Goal: Task Accomplishment & Management: Manage account settings

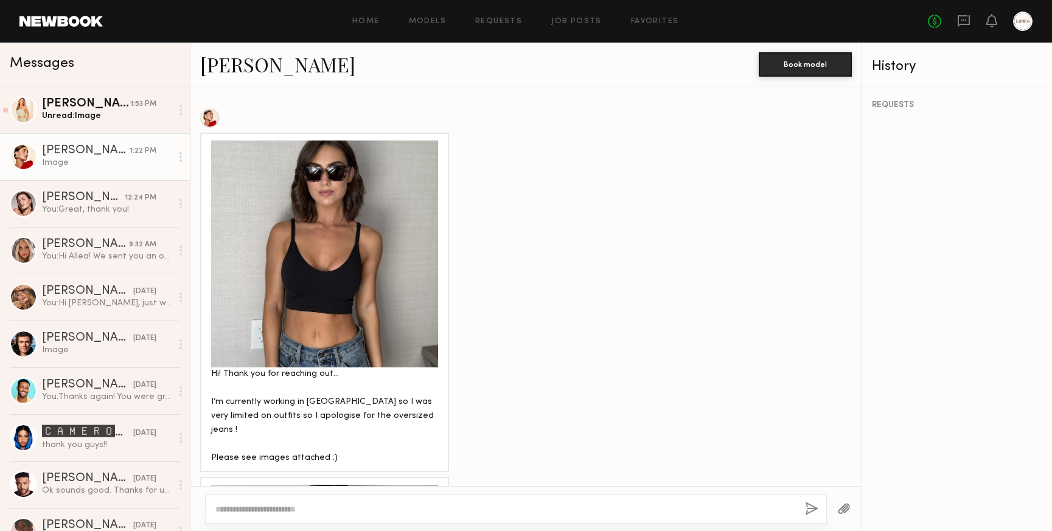
scroll to position [642, 0]
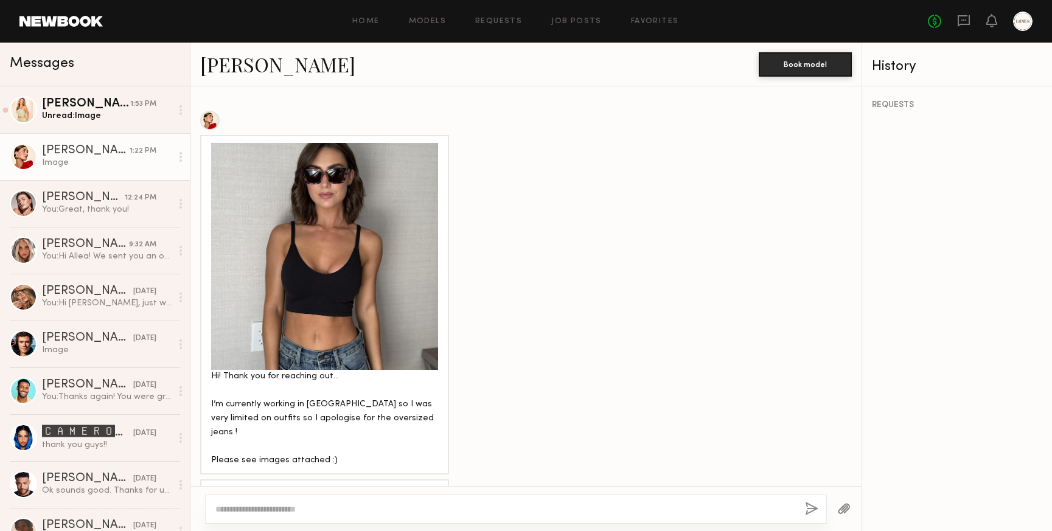
click at [349, 251] on div at bounding box center [324, 256] width 227 height 227
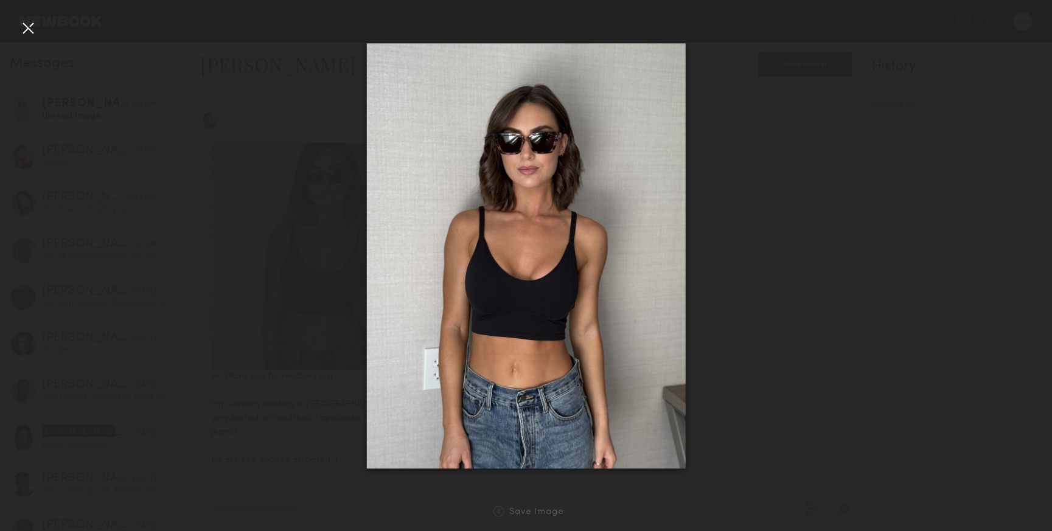
click at [784, 253] on div at bounding box center [526, 255] width 1052 height 473
click at [27, 27] on div at bounding box center [27, 27] width 19 height 19
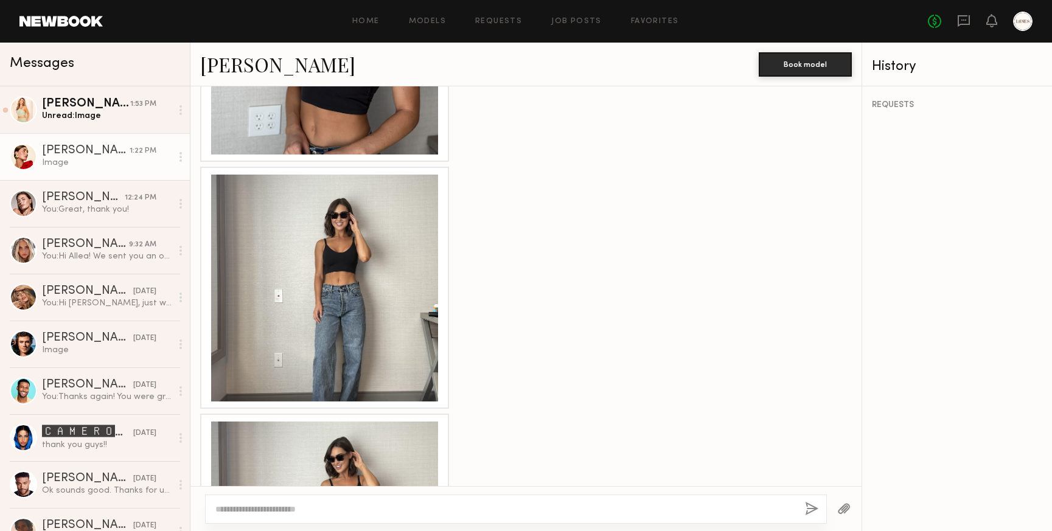
scroll to position [1704, 0]
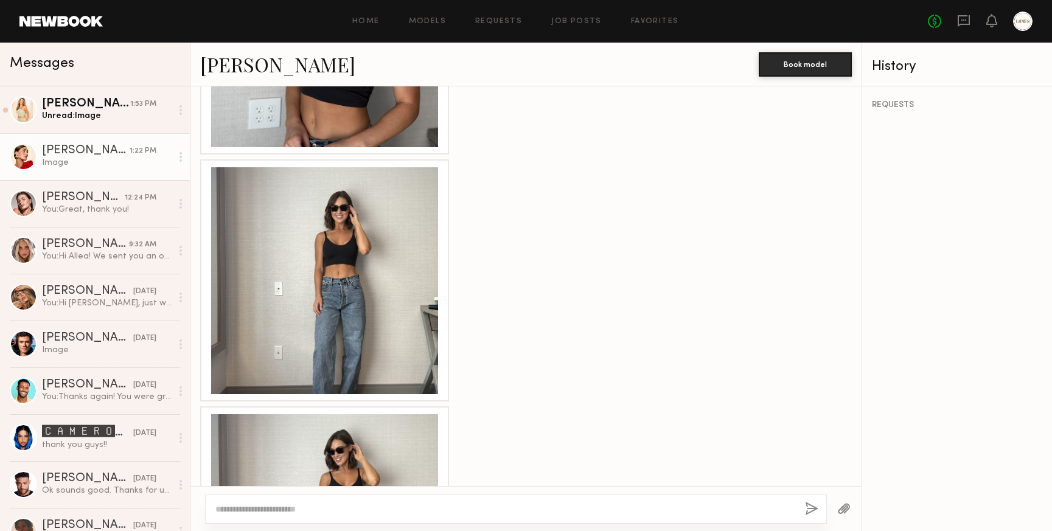
click at [367, 190] on div at bounding box center [324, 280] width 227 height 227
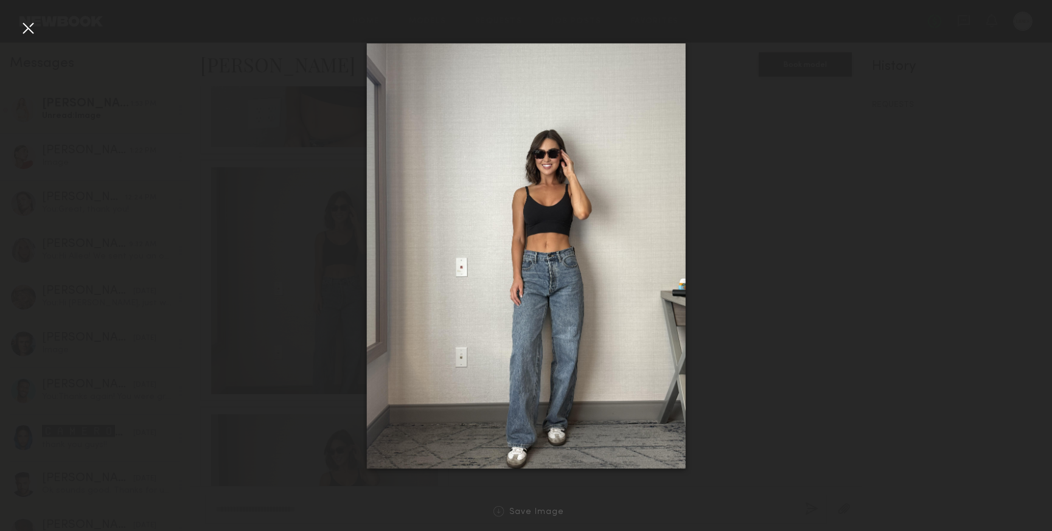
click at [29, 27] on div at bounding box center [27, 27] width 19 height 19
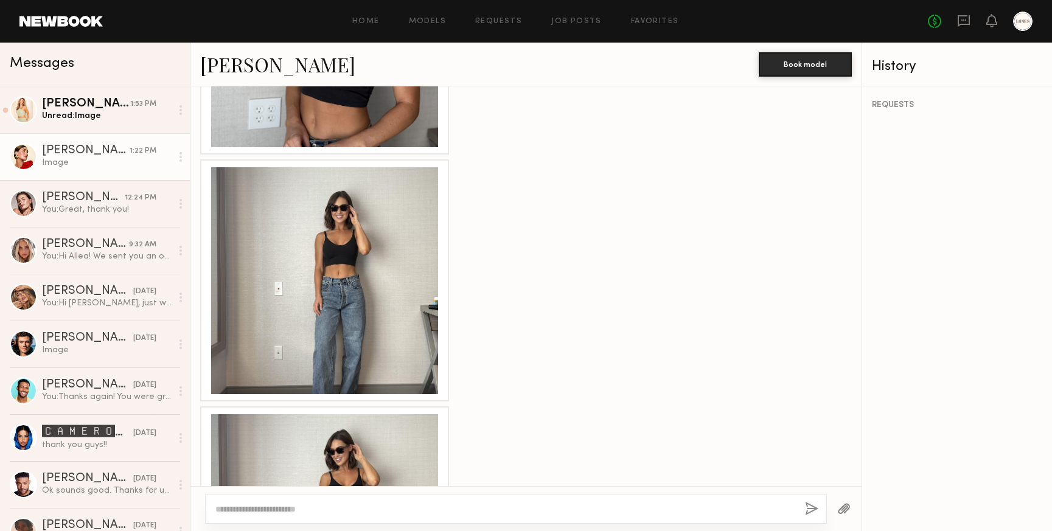
scroll to position [1837, 0]
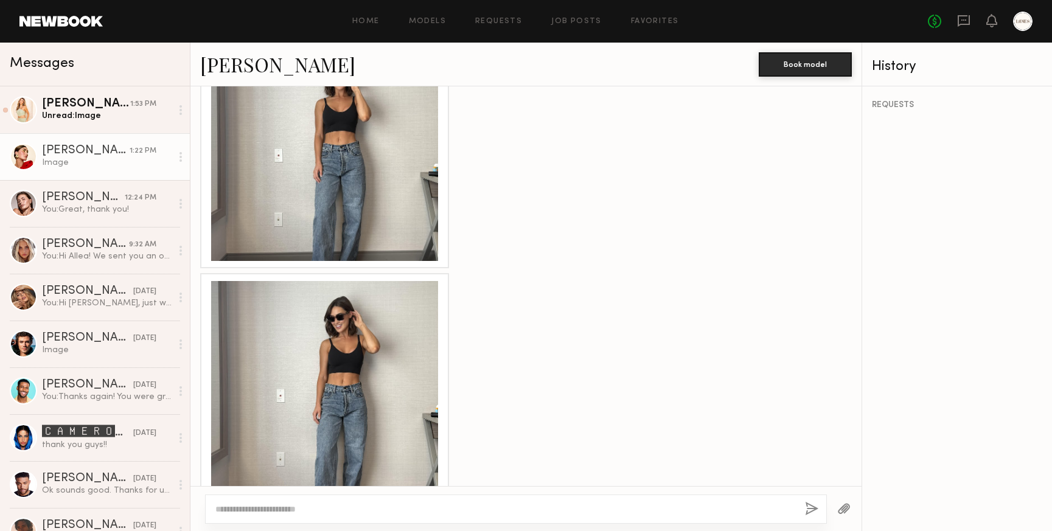
click at [352, 362] on div at bounding box center [324, 394] width 227 height 227
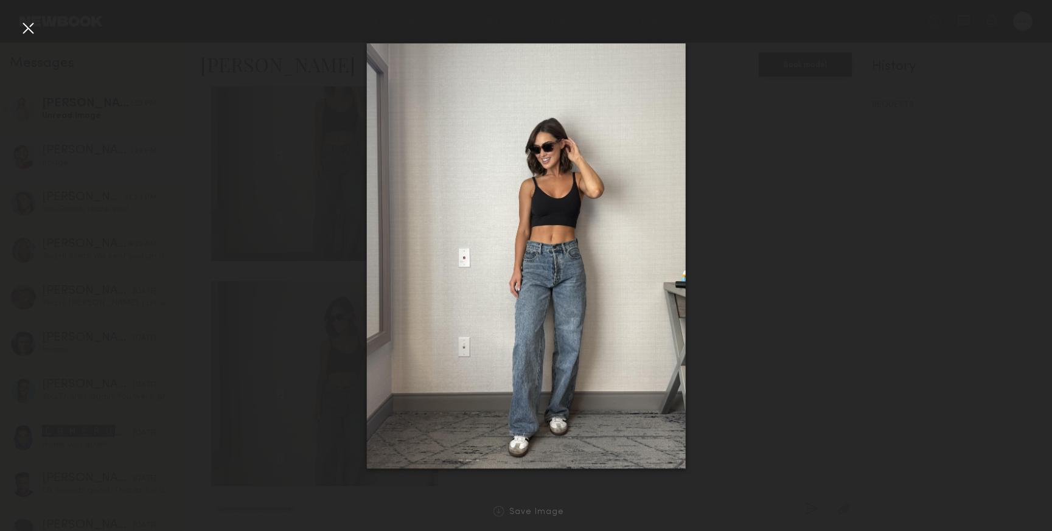
click at [25, 25] on div at bounding box center [27, 27] width 19 height 19
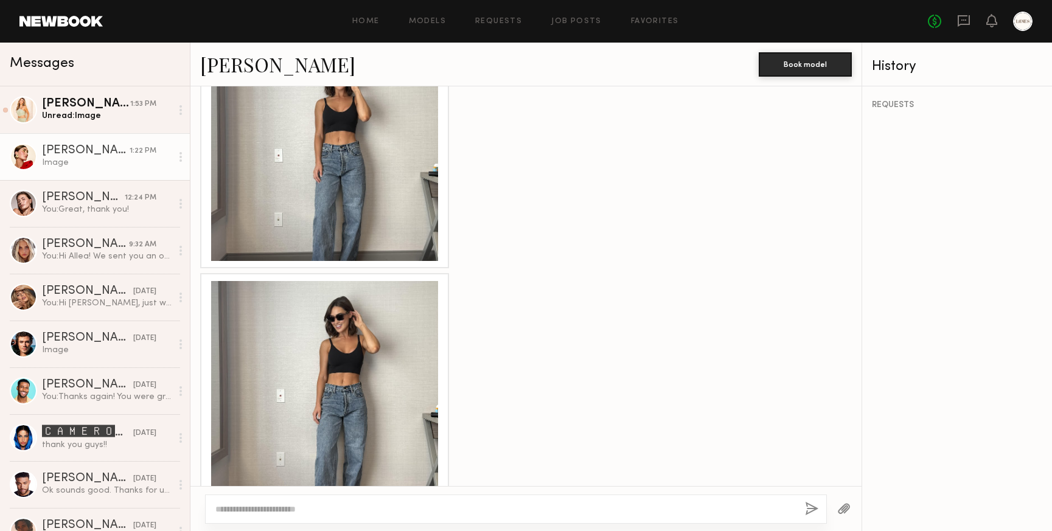
click at [324, 506] on textarea at bounding box center [505, 509] width 580 height 12
type textarea "*"
click at [216, 508] on textarea "**********" at bounding box center [505, 509] width 580 height 12
click at [278, 509] on textarea "**********" at bounding box center [505, 509] width 580 height 12
type textarea "**********"
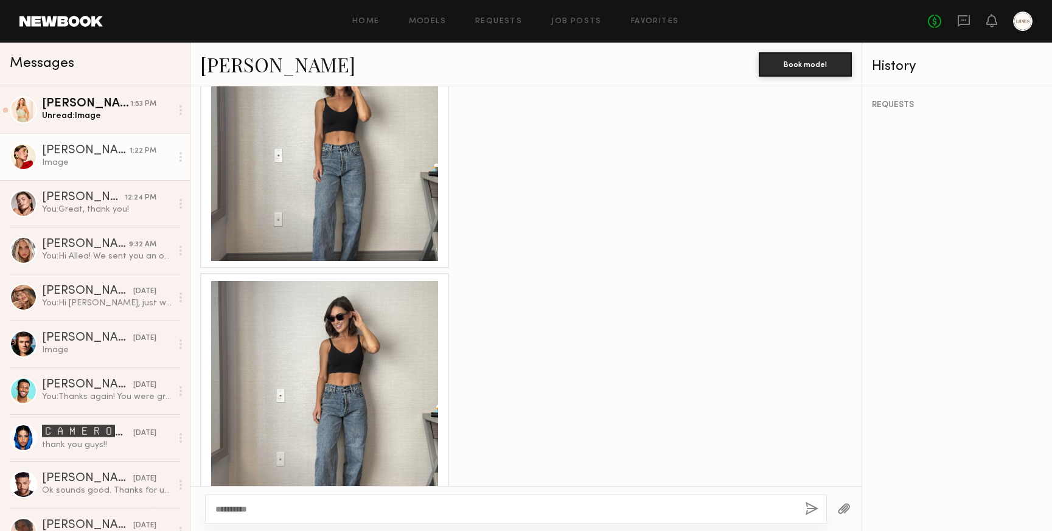
click at [812, 506] on button "button" at bounding box center [811, 509] width 13 height 15
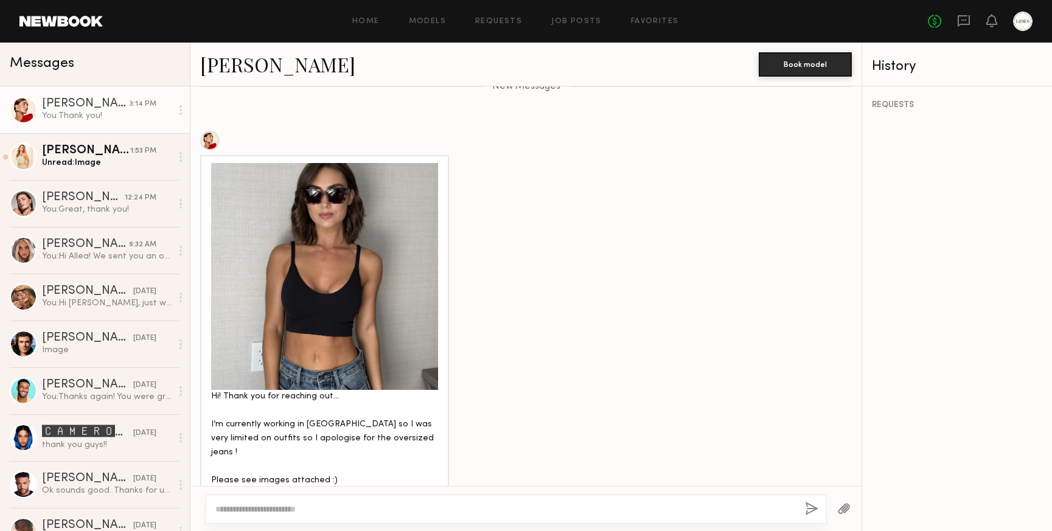
scroll to position [617, 0]
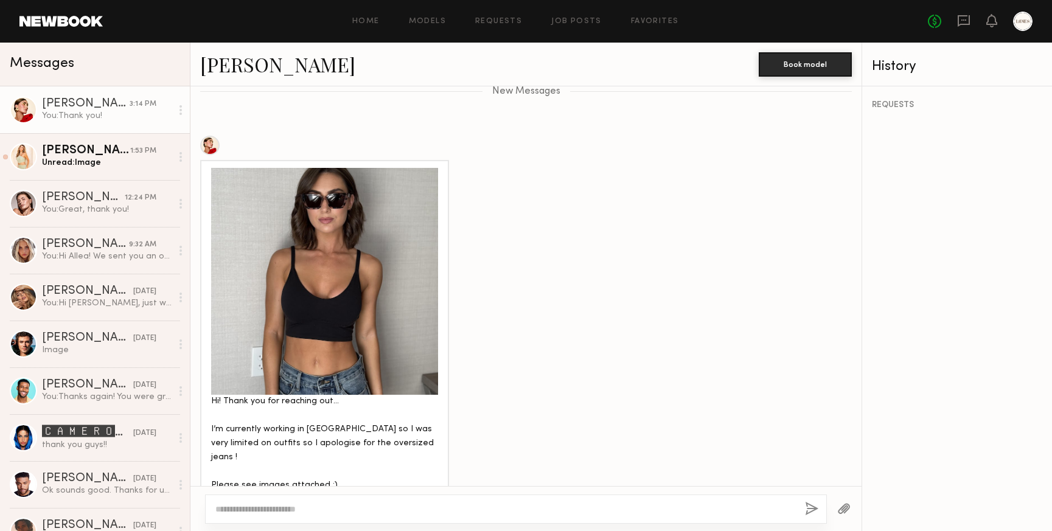
click at [332, 245] on div at bounding box center [324, 281] width 227 height 227
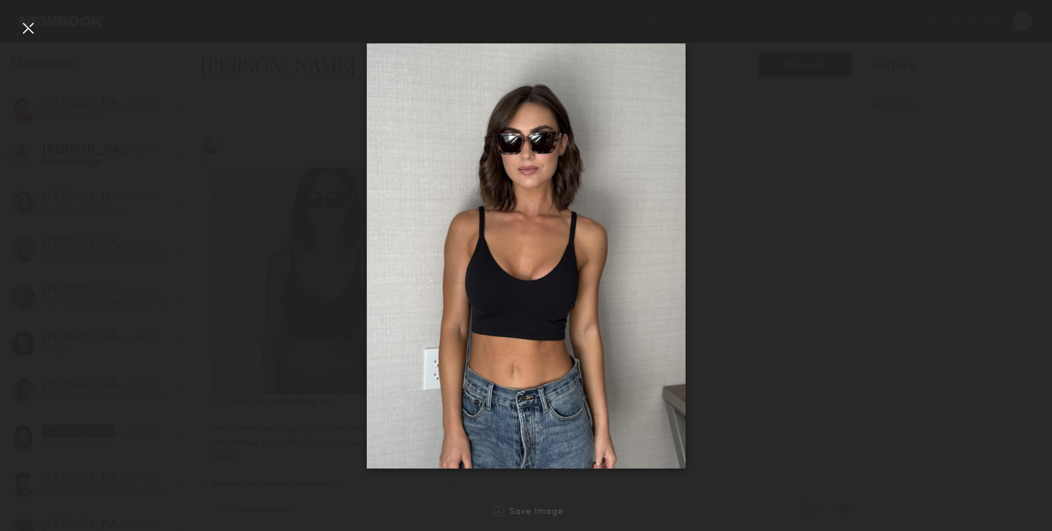
click at [31, 26] on div at bounding box center [27, 27] width 19 height 19
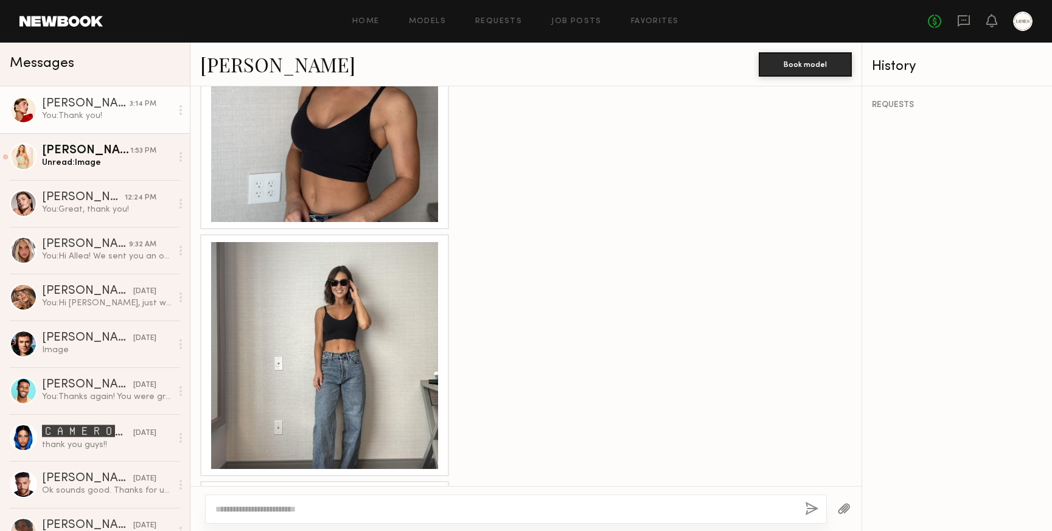
scroll to position [1618, 0]
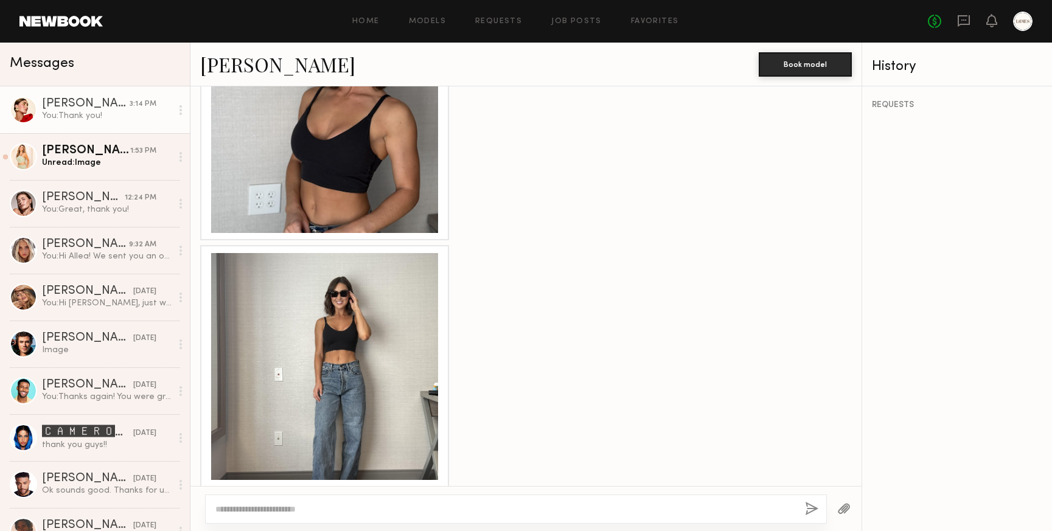
click at [341, 304] on div at bounding box center [324, 366] width 227 height 227
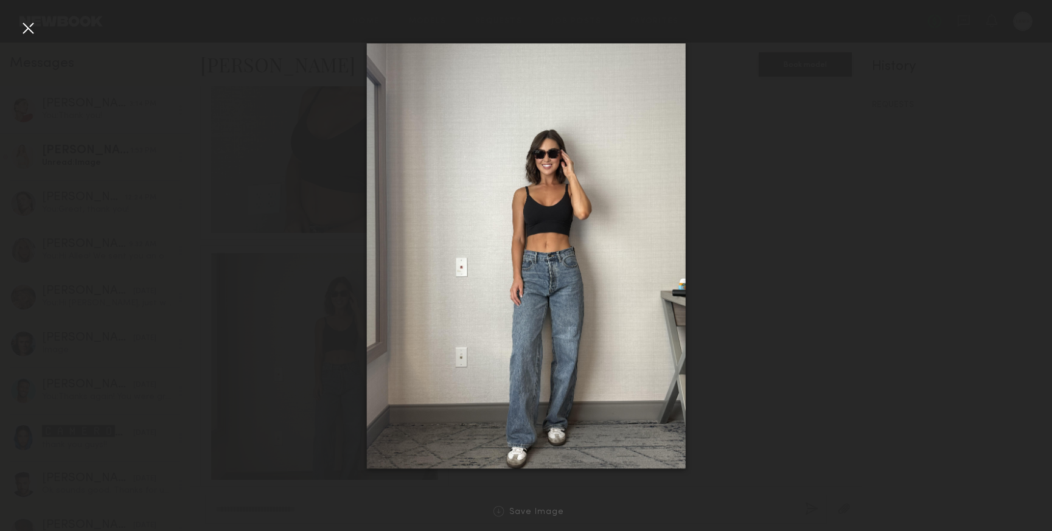
click at [24, 28] on div at bounding box center [27, 27] width 19 height 19
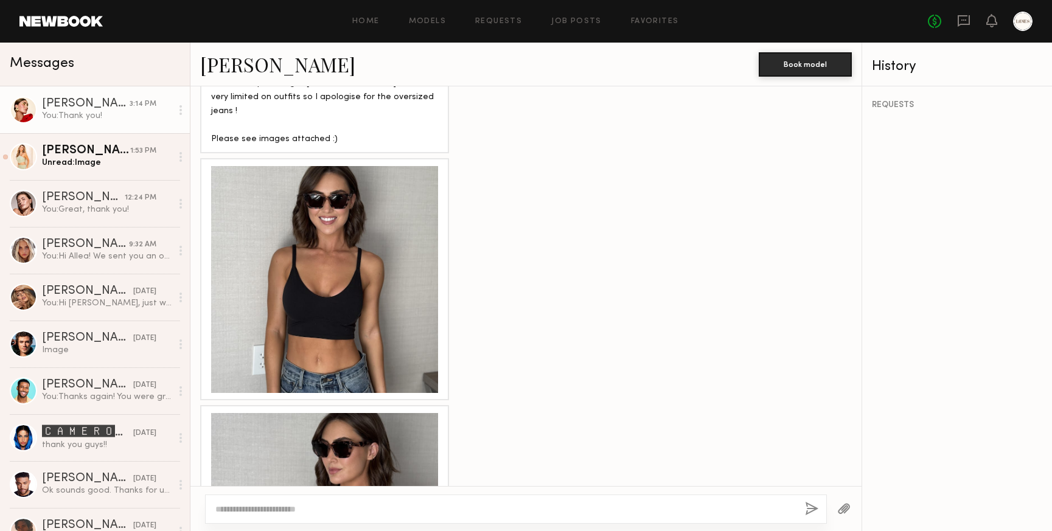
scroll to position [817, 0]
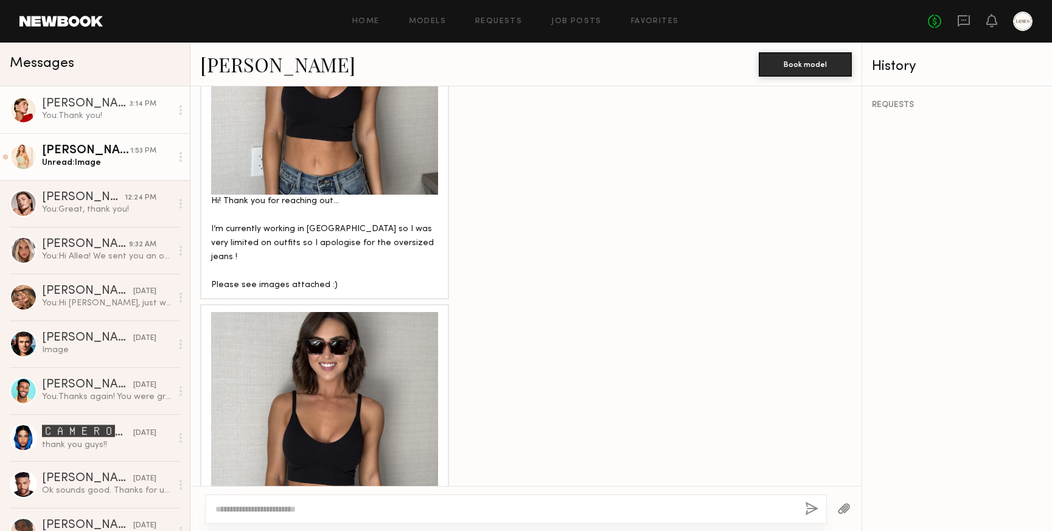
click at [52, 157] on div "Unread: Image" at bounding box center [107, 163] width 130 height 12
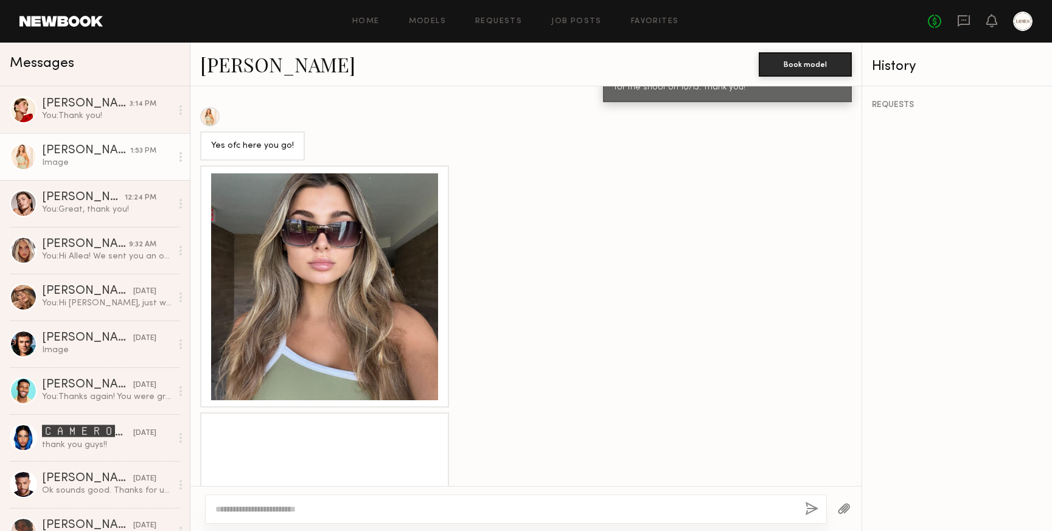
scroll to position [573, 0]
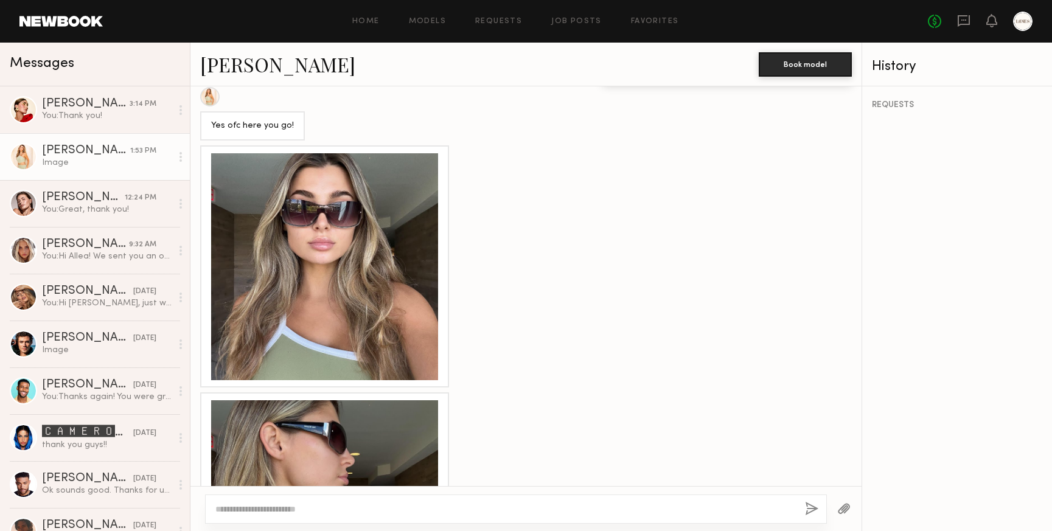
click at [357, 283] on div at bounding box center [324, 266] width 227 height 227
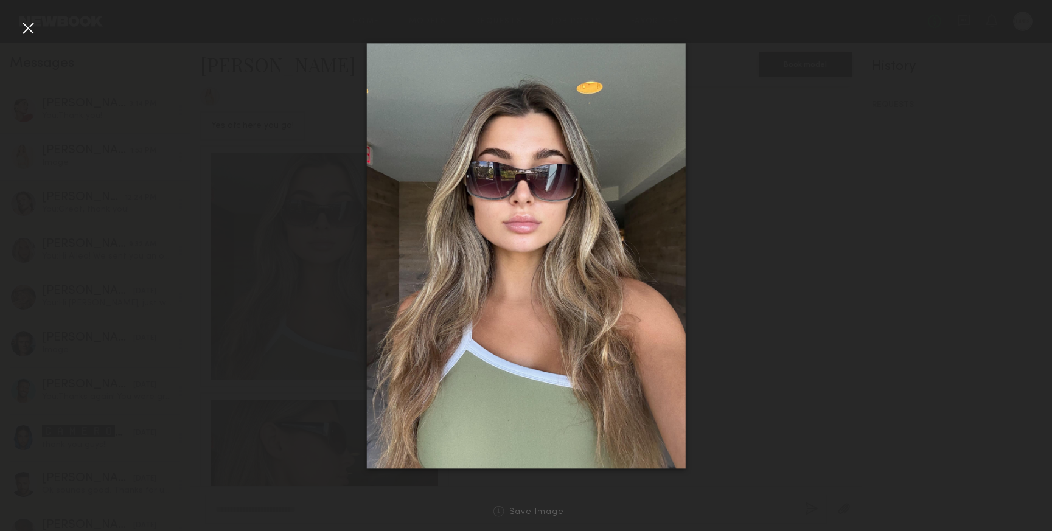
click at [26, 23] on div at bounding box center [27, 27] width 19 height 19
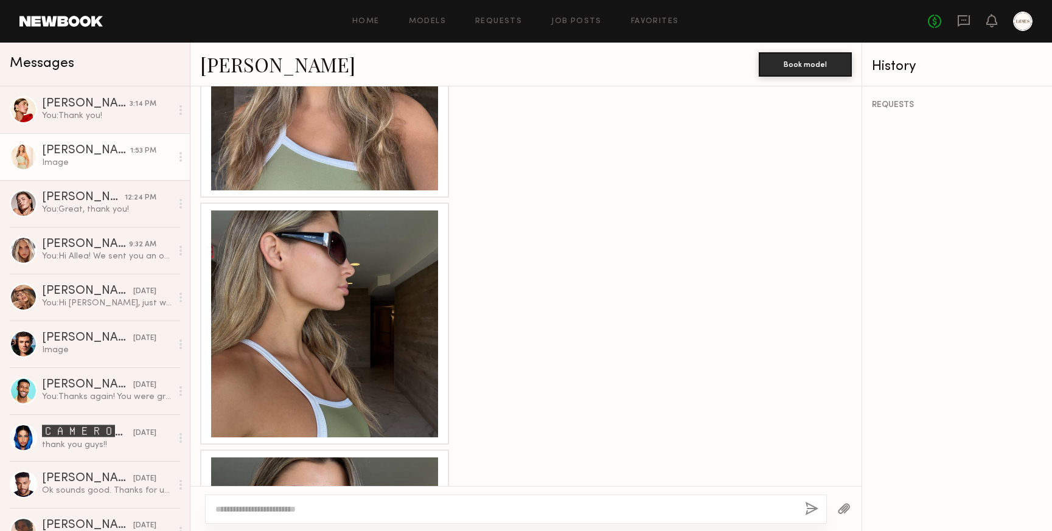
scroll to position [954, 0]
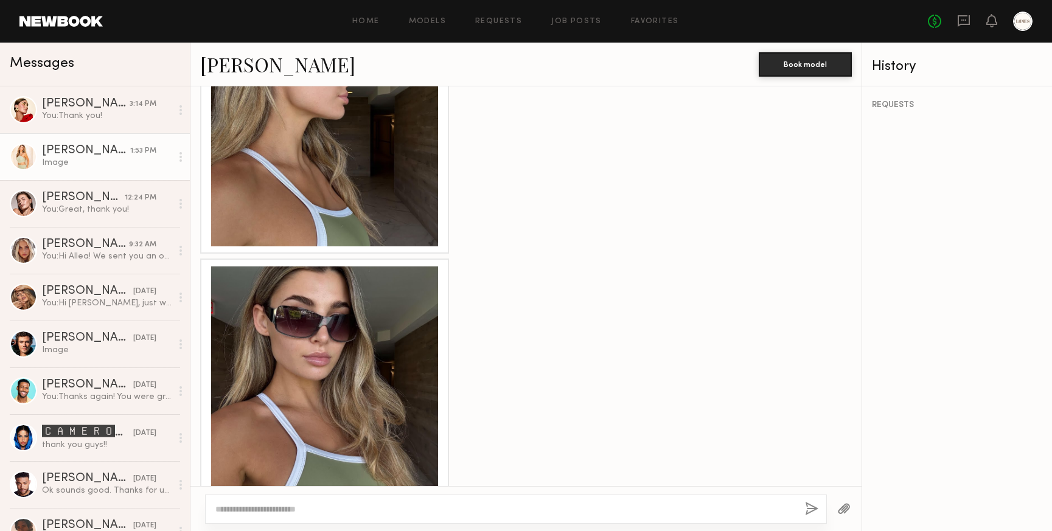
click at [346, 364] on div at bounding box center [324, 380] width 227 height 227
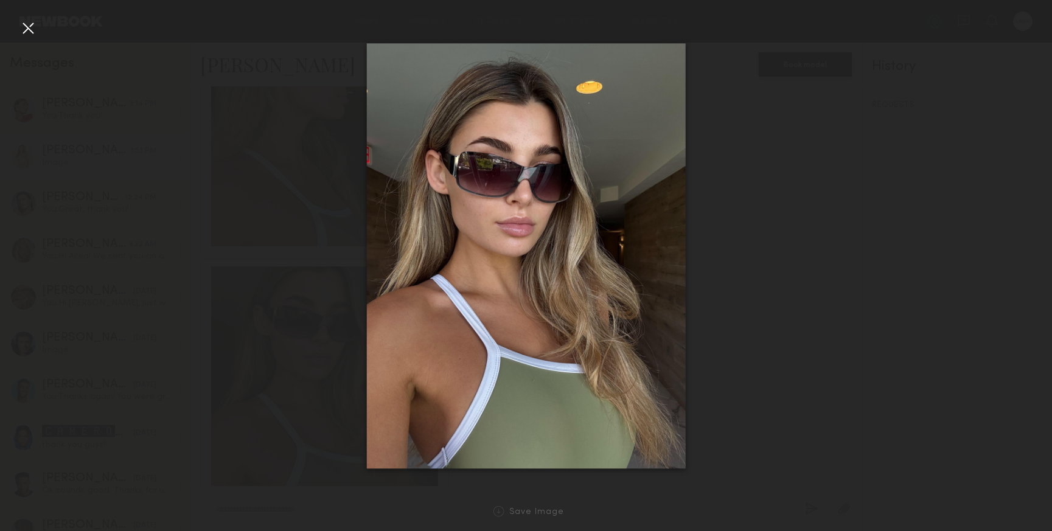
click at [27, 32] on div at bounding box center [27, 27] width 19 height 19
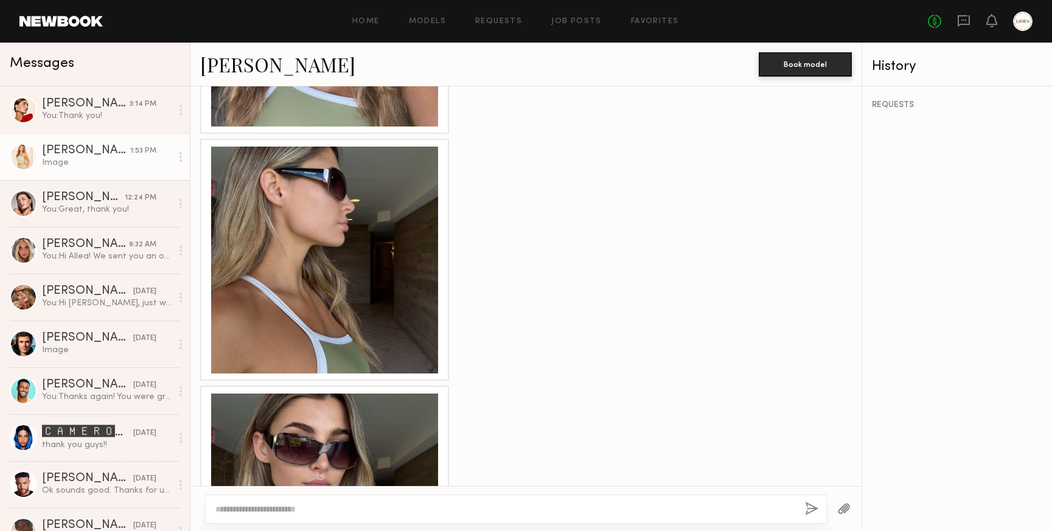
scroll to position [815, 0]
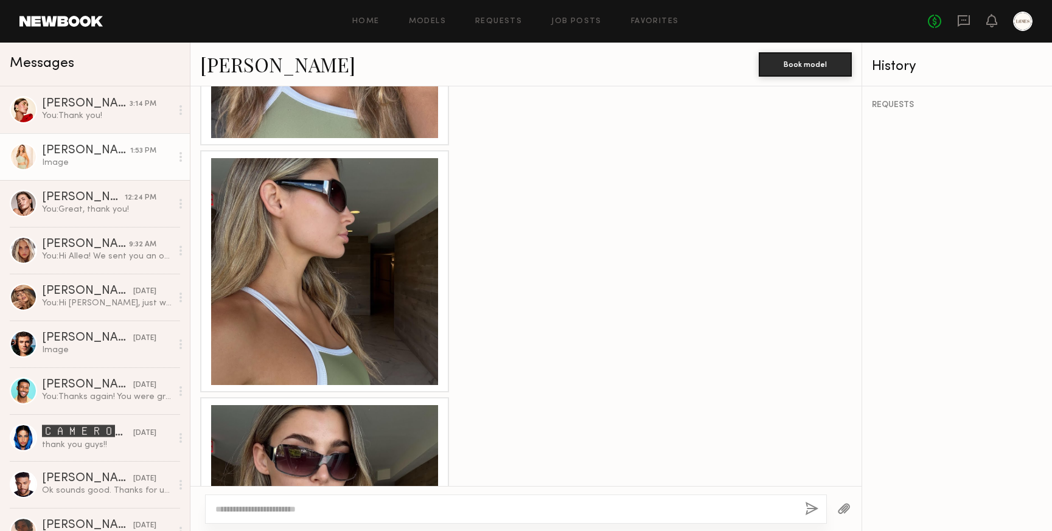
click at [342, 278] on div at bounding box center [324, 271] width 227 height 227
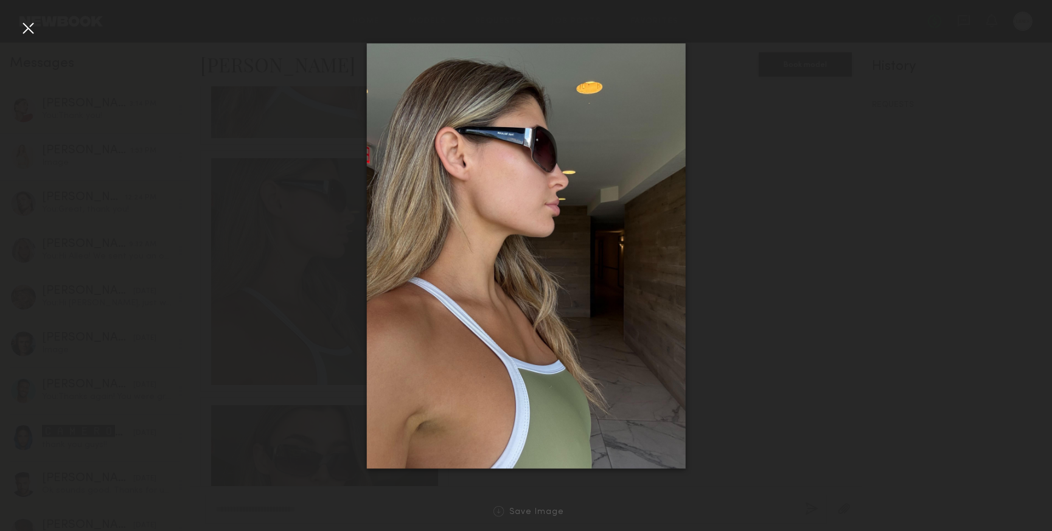
click at [27, 30] on div at bounding box center [27, 27] width 19 height 19
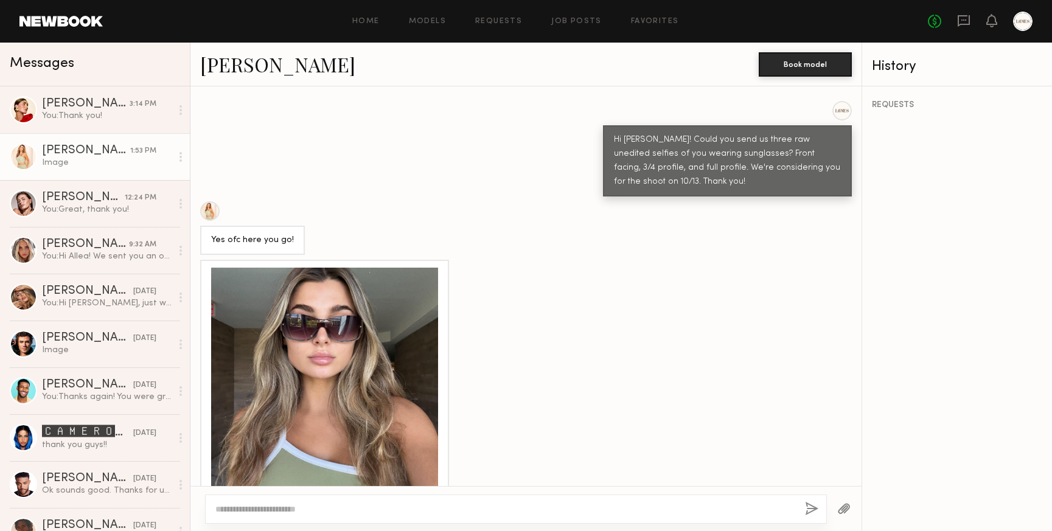
scroll to position [954, 0]
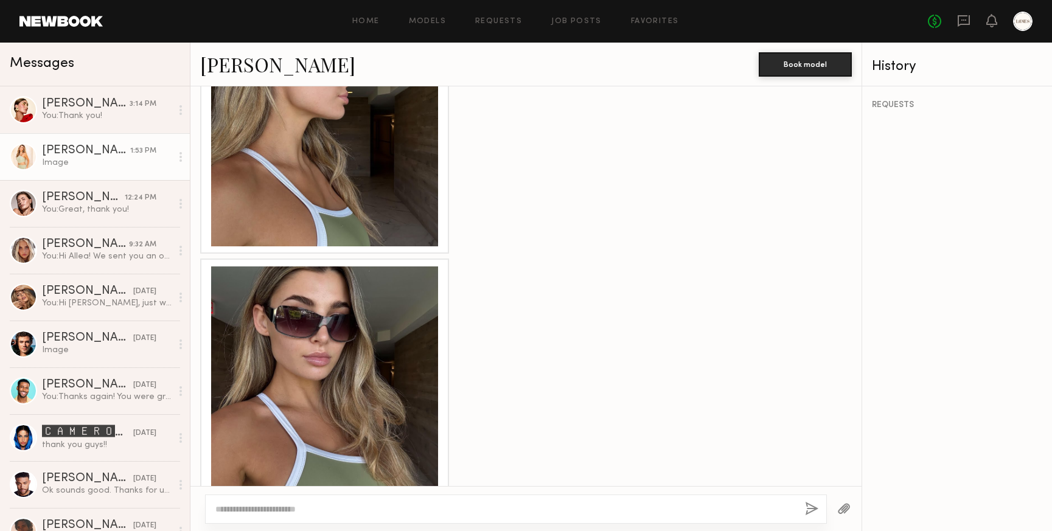
click at [278, 511] on textarea at bounding box center [505, 509] width 580 height 12
type textarea "**********"
click at [809, 509] on button "button" at bounding box center [811, 509] width 13 height 15
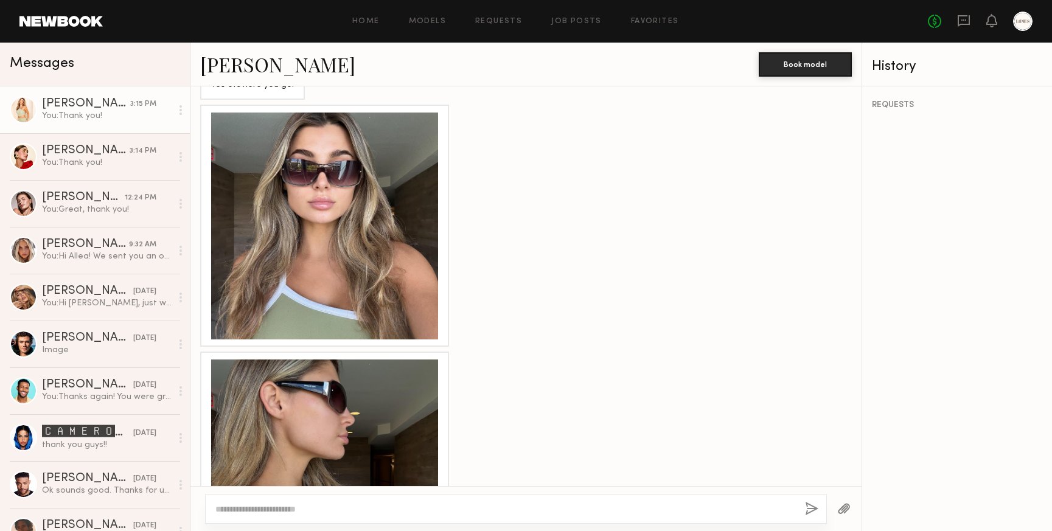
scroll to position [602, 0]
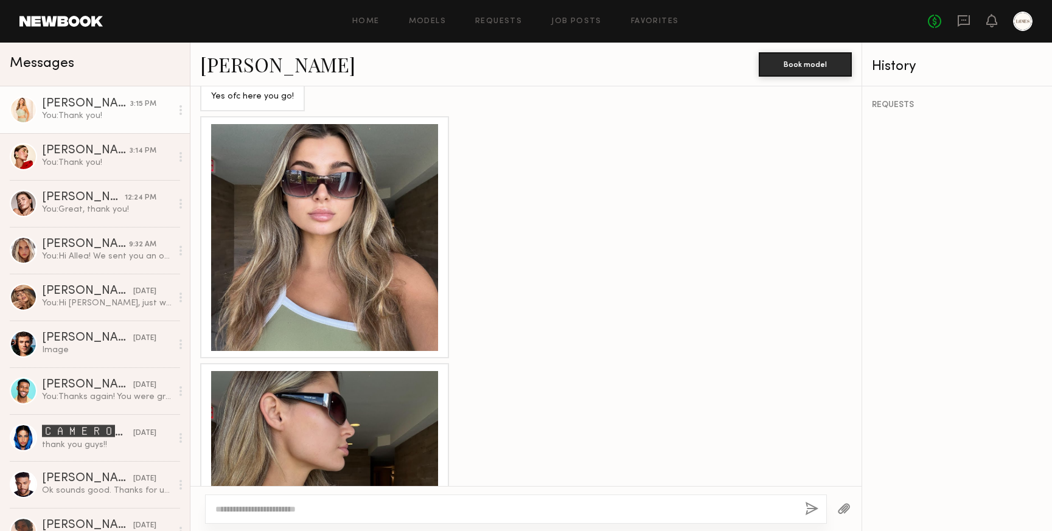
click at [342, 224] on div at bounding box center [324, 237] width 227 height 227
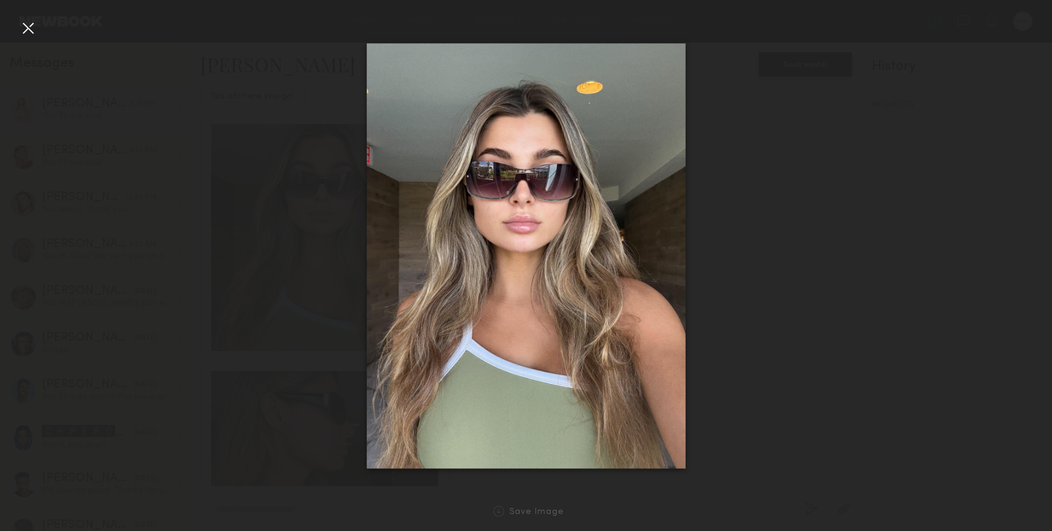
click at [31, 29] on div at bounding box center [27, 27] width 19 height 19
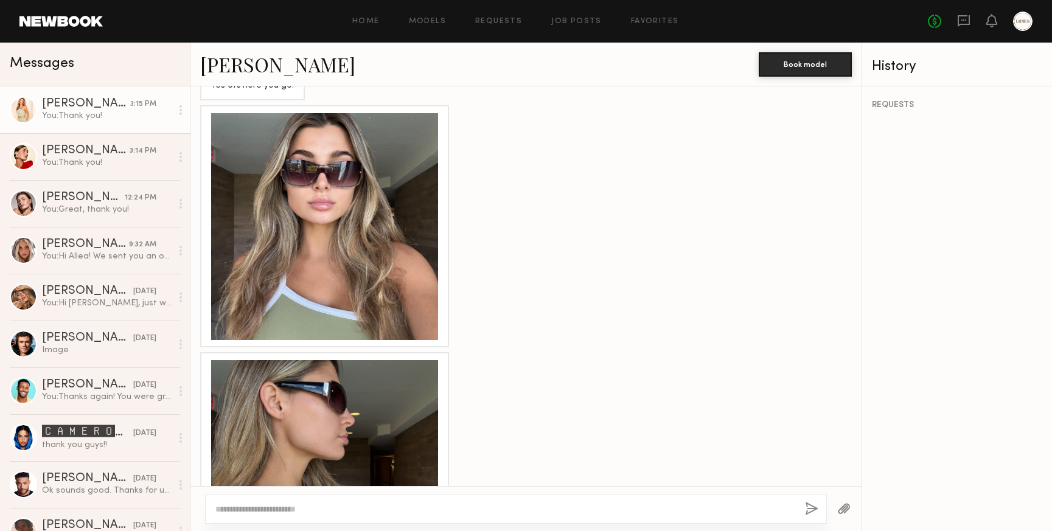
scroll to position [606, 0]
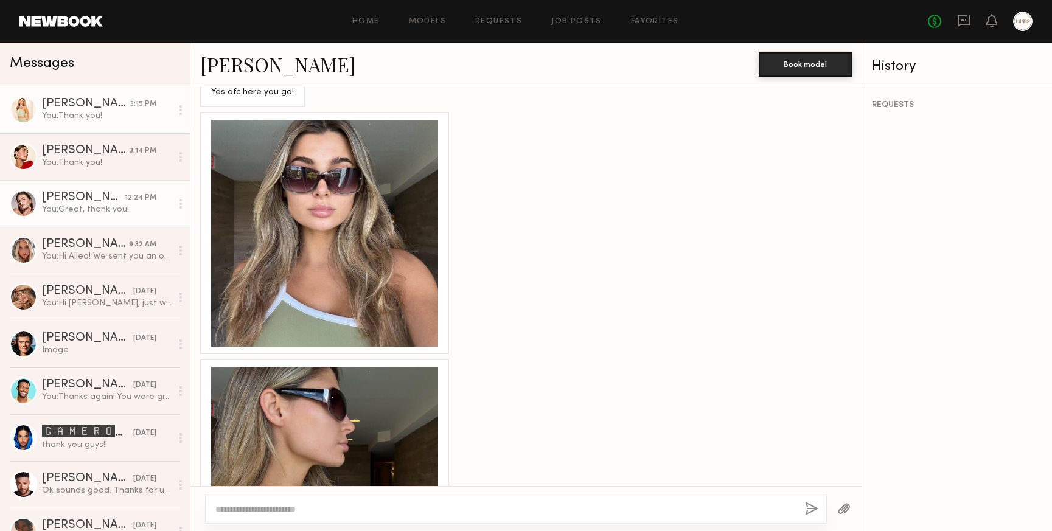
click at [88, 209] on div "You: Great, thank you!" at bounding box center [107, 210] width 130 height 12
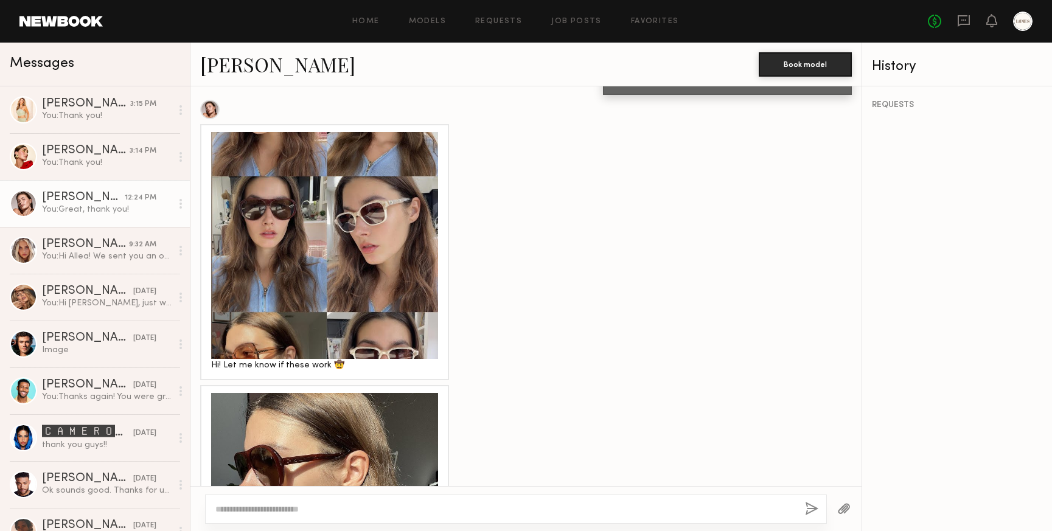
scroll to position [564, 0]
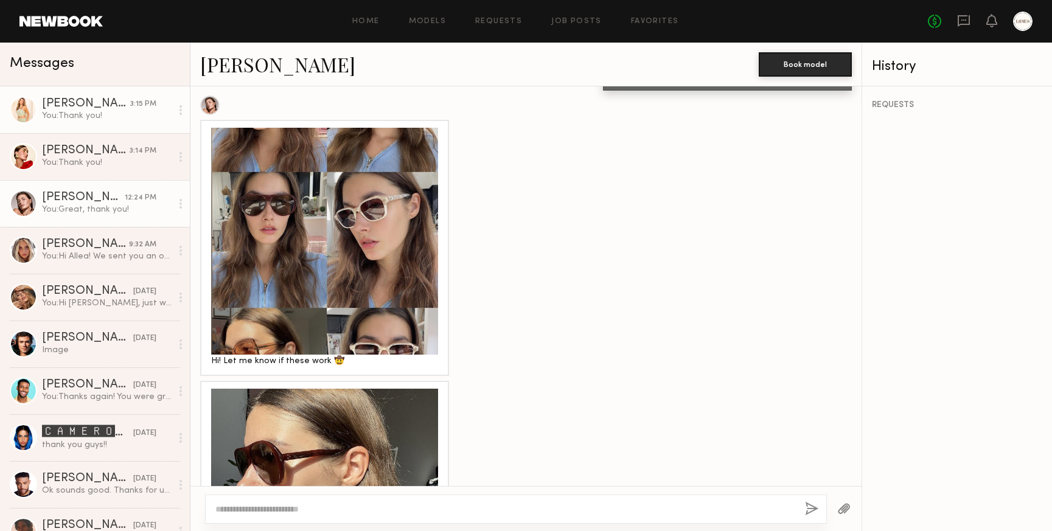
click at [76, 116] on div "You: Thank you!" at bounding box center [107, 116] width 130 height 12
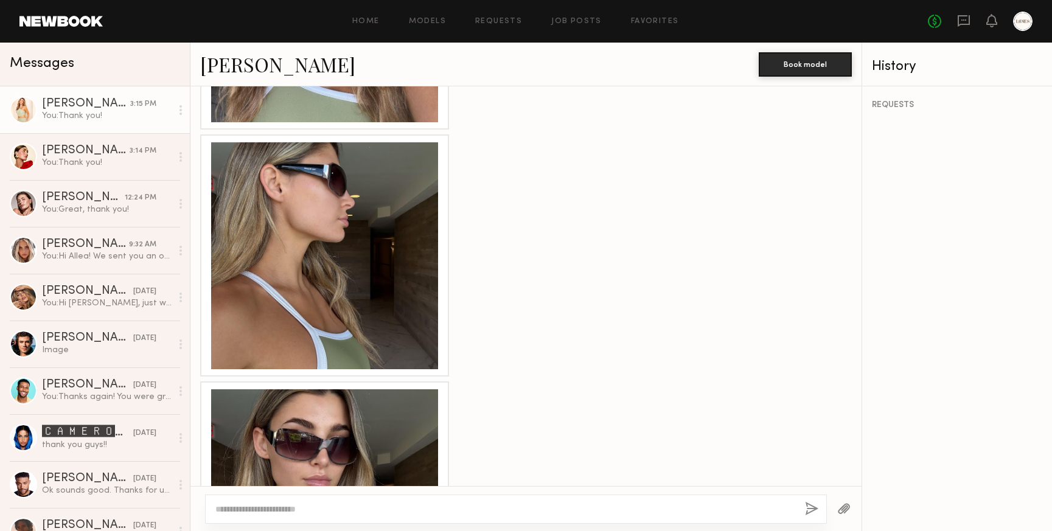
scroll to position [829, 0]
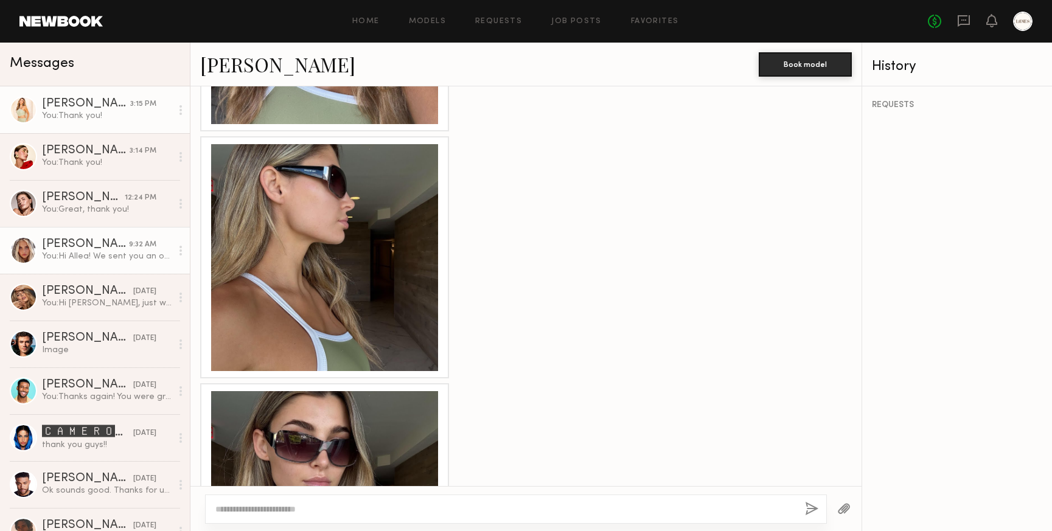
click at [88, 249] on div "[PERSON_NAME]" at bounding box center [85, 245] width 87 height 12
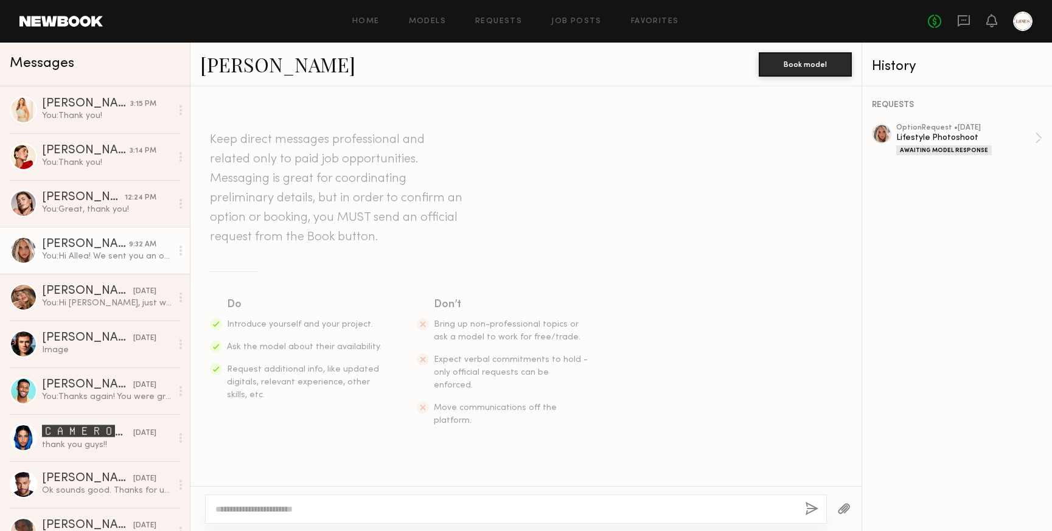
scroll to position [126, 0]
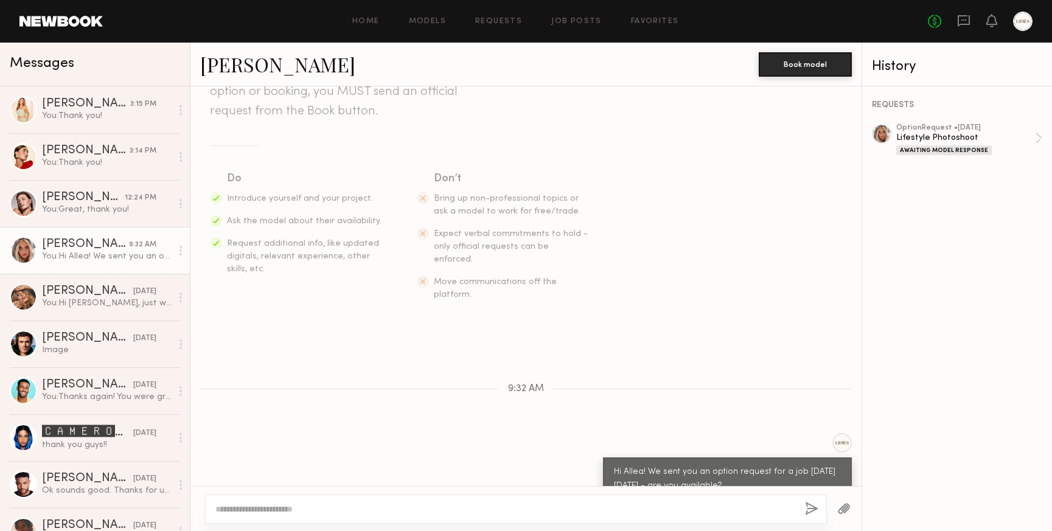
click at [231, 63] on link "[PERSON_NAME]" at bounding box center [277, 64] width 155 height 26
click at [82, 305] on div "You: Hi Anna, just wanted to follow up - are you able to send us those 3 selfie…" at bounding box center [107, 304] width 130 height 12
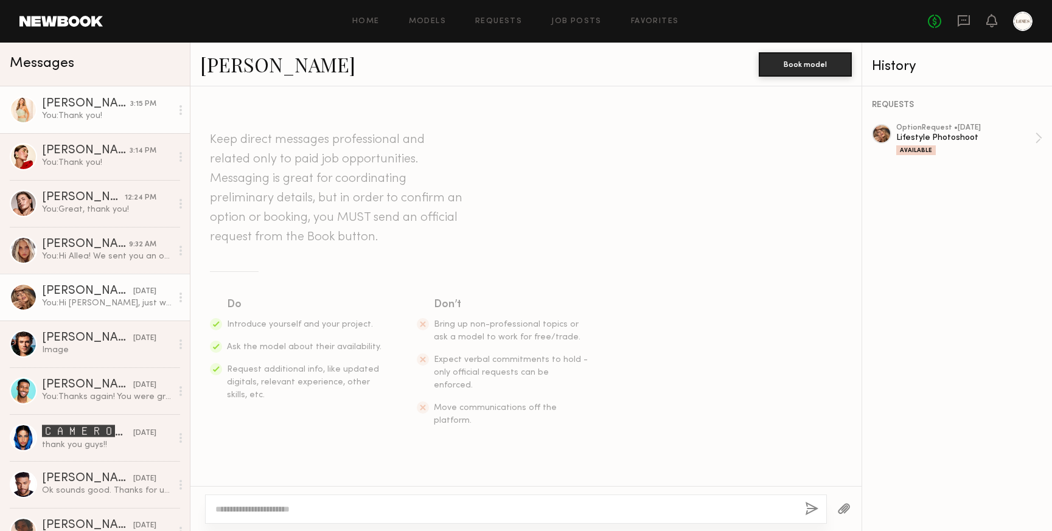
click at [76, 109] on div "[PERSON_NAME]" at bounding box center [86, 104] width 88 height 12
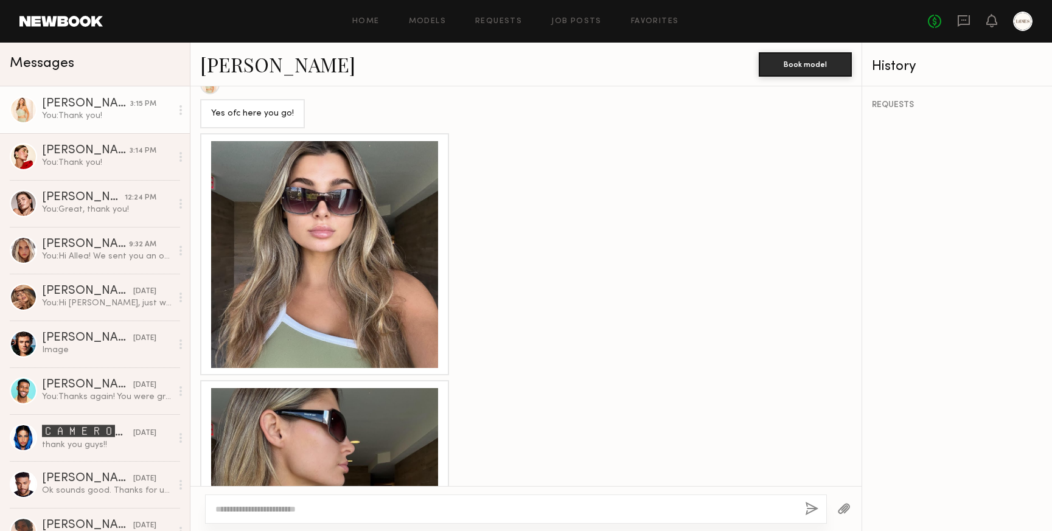
scroll to position [582, 0]
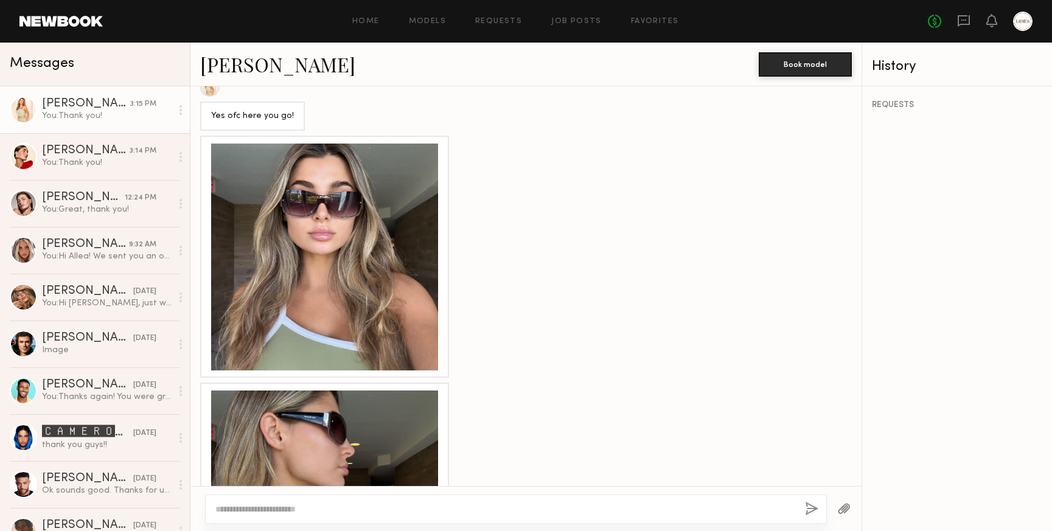
click at [326, 268] on div at bounding box center [324, 257] width 227 height 227
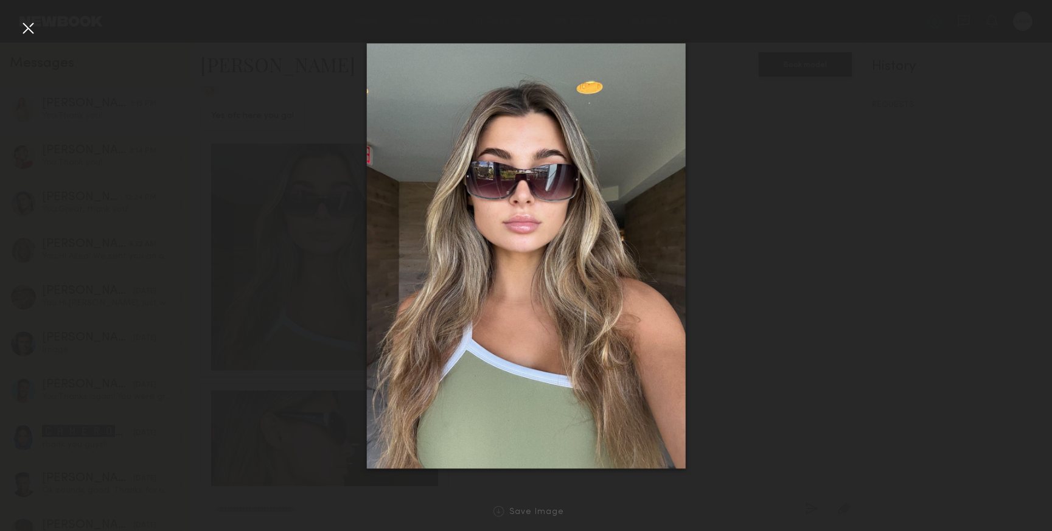
click at [30, 27] on div at bounding box center [27, 27] width 19 height 19
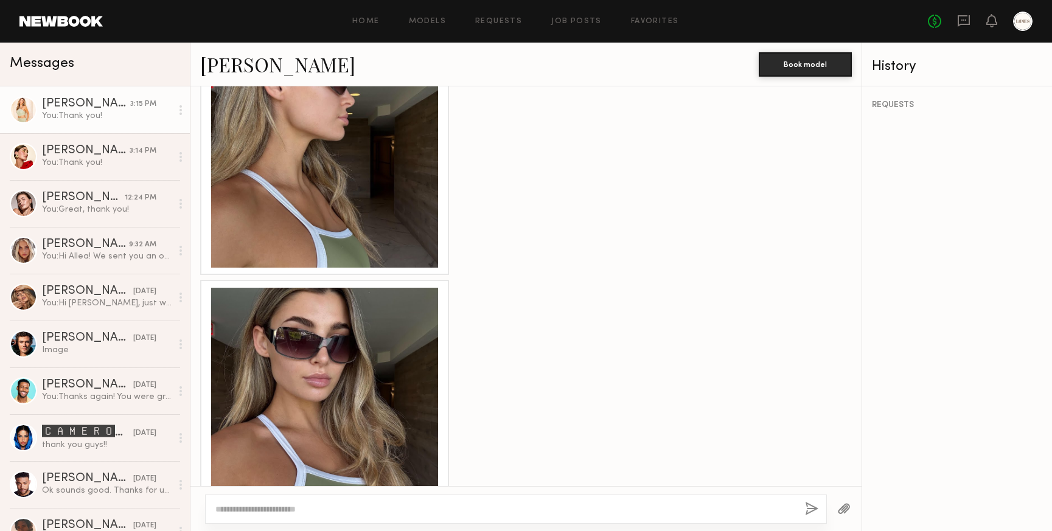
scroll to position [945, 0]
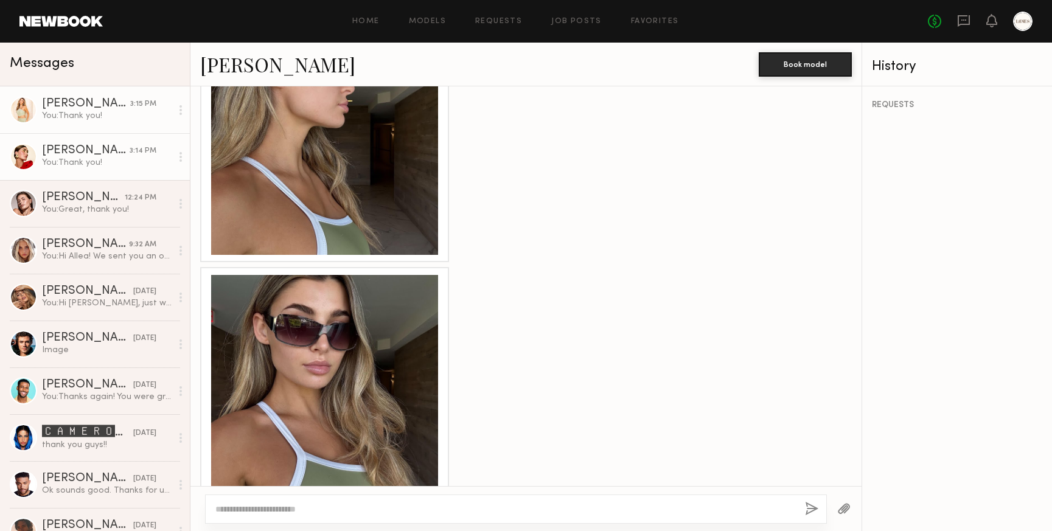
click at [103, 163] on div "You: Thank you!" at bounding box center [107, 163] width 130 height 12
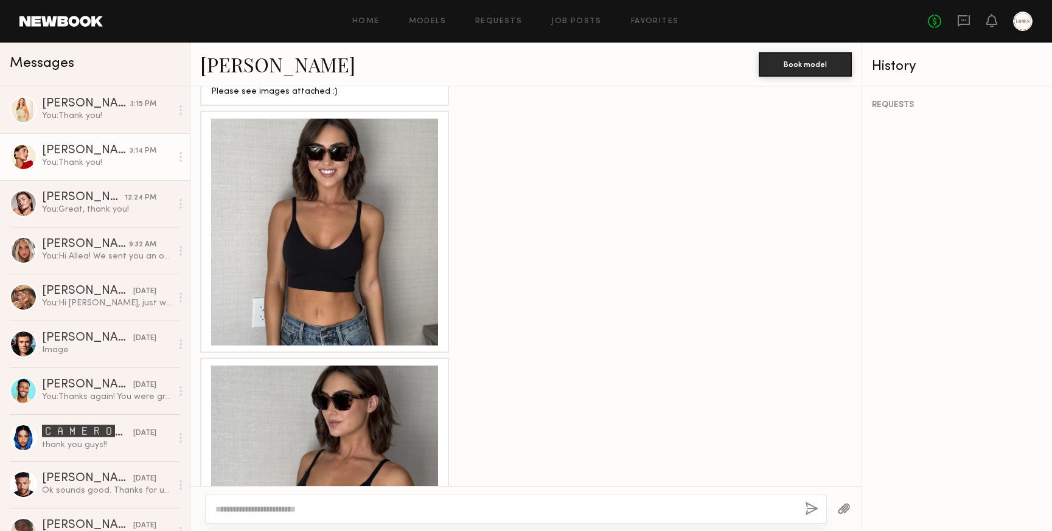
scroll to position [895, 0]
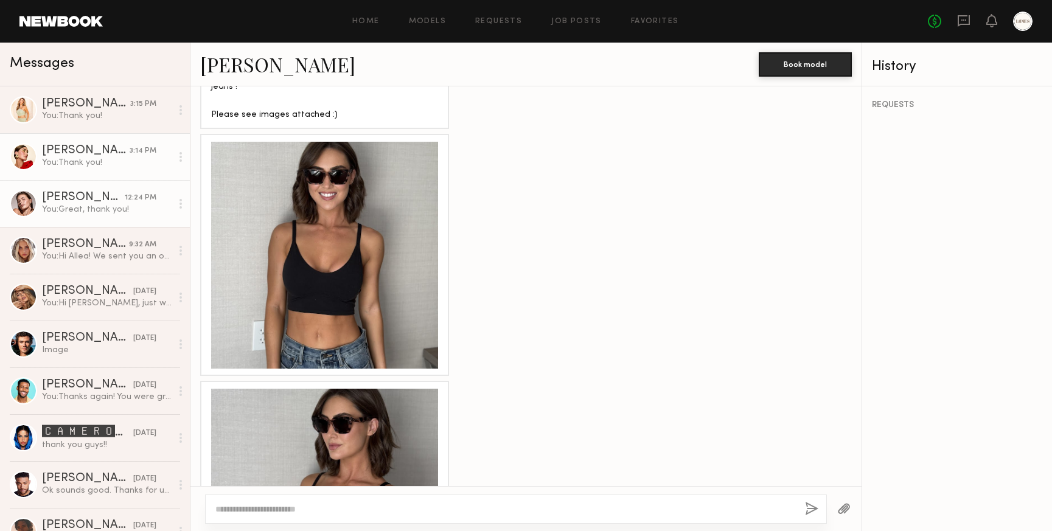
click at [72, 206] on div "You: Great, thank you!" at bounding box center [107, 210] width 130 height 12
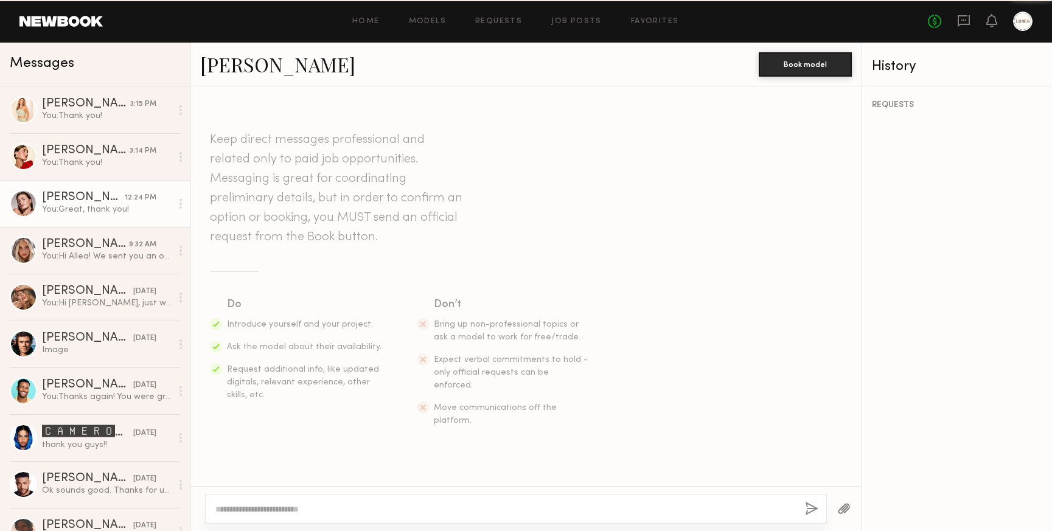
scroll to position [720, 0]
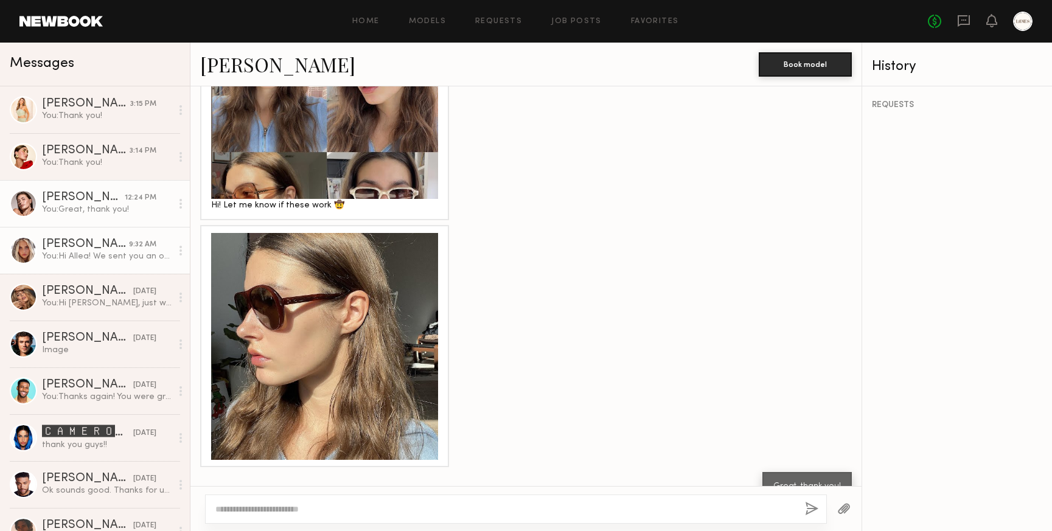
click at [68, 240] on div "[PERSON_NAME]" at bounding box center [85, 245] width 87 height 12
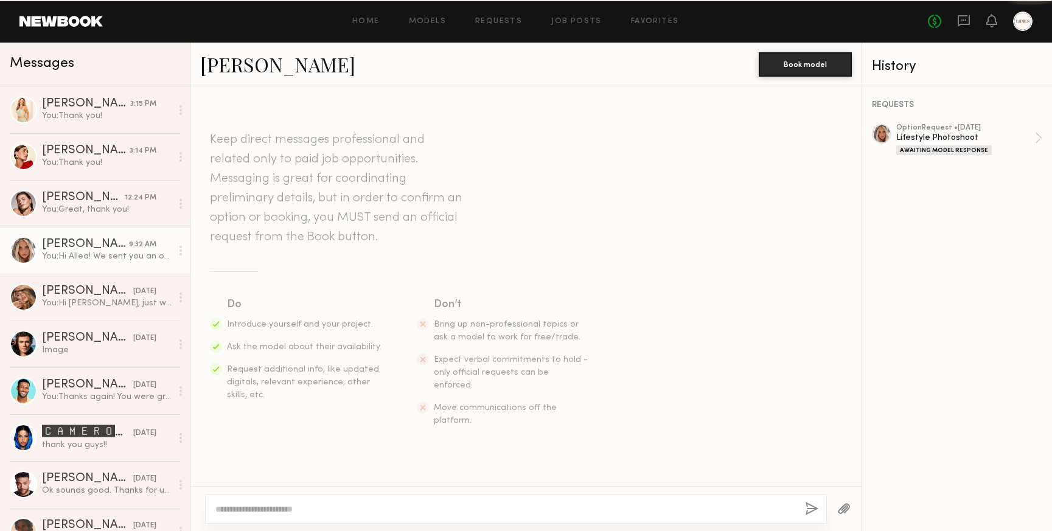
scroll to position [126, 0]
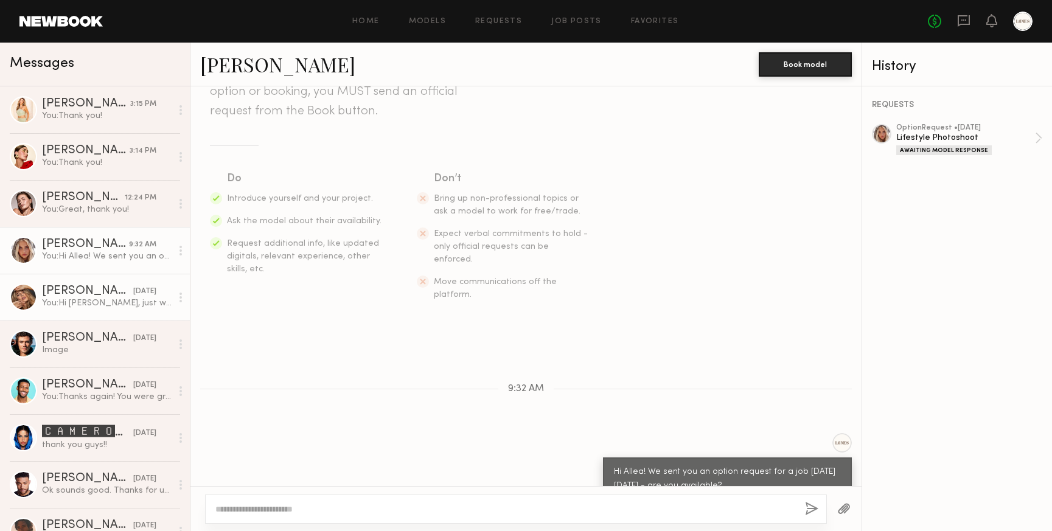
click at [71, 299] on div "You: Hi Anna, just wanted to follow up - are you able to send us those 3 selfie…" at bounding box center [107, 304] width 130 height 12
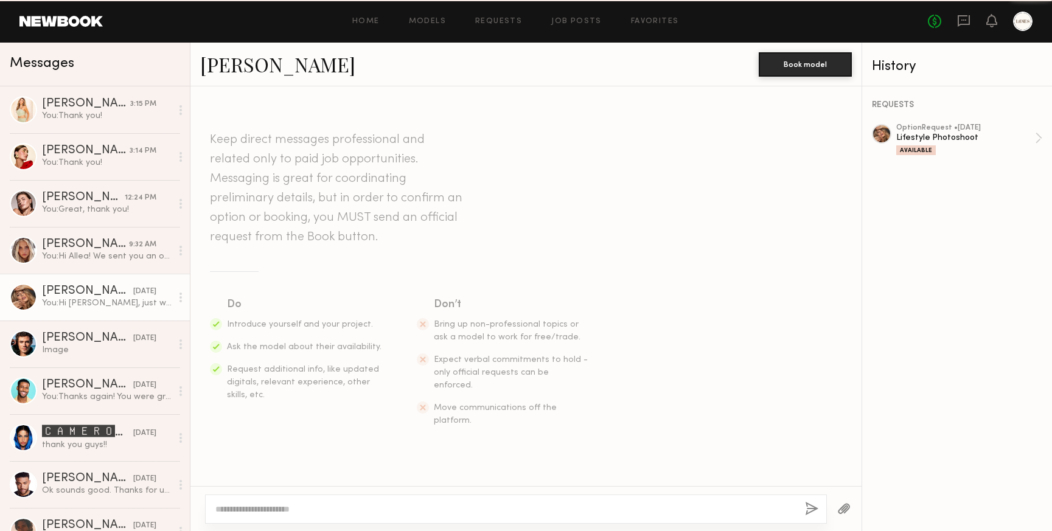
scroll to position [267, 0]
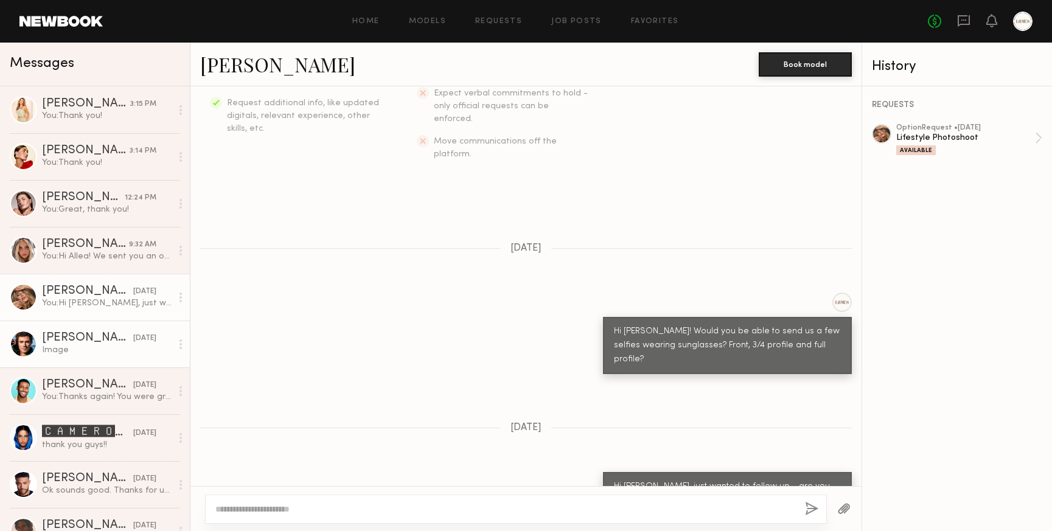
click at [63, 348] on div "Image" at bounding box center [107, 351] width 130 height 12
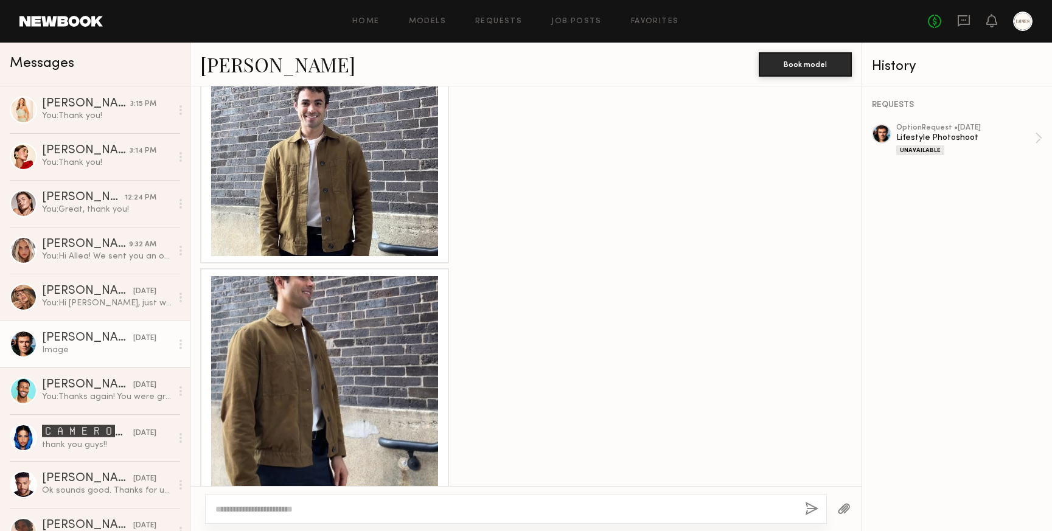
scroll to position [2878, 0]
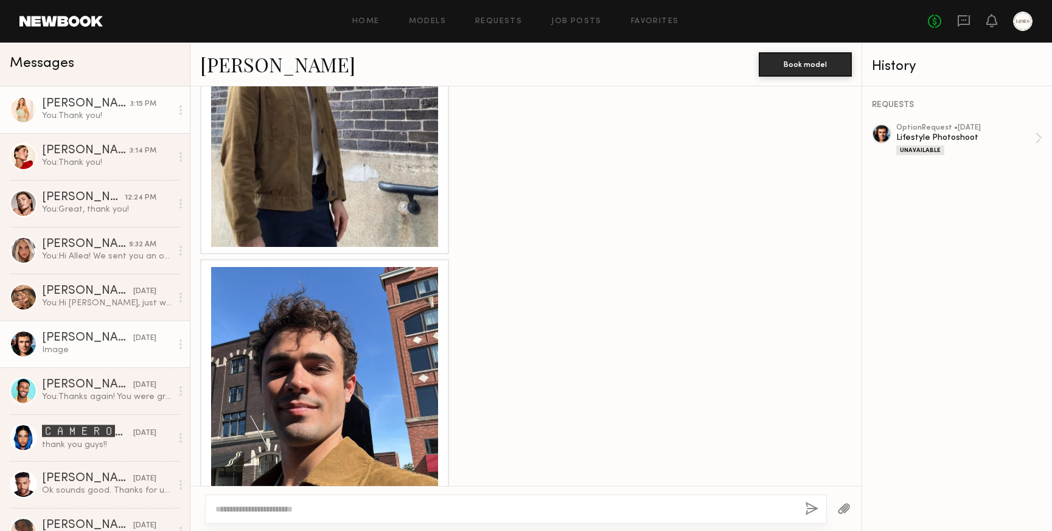
click at [82, 119] on div "You: Thank you!" at bounding box center [107, 116] width 130 height 12
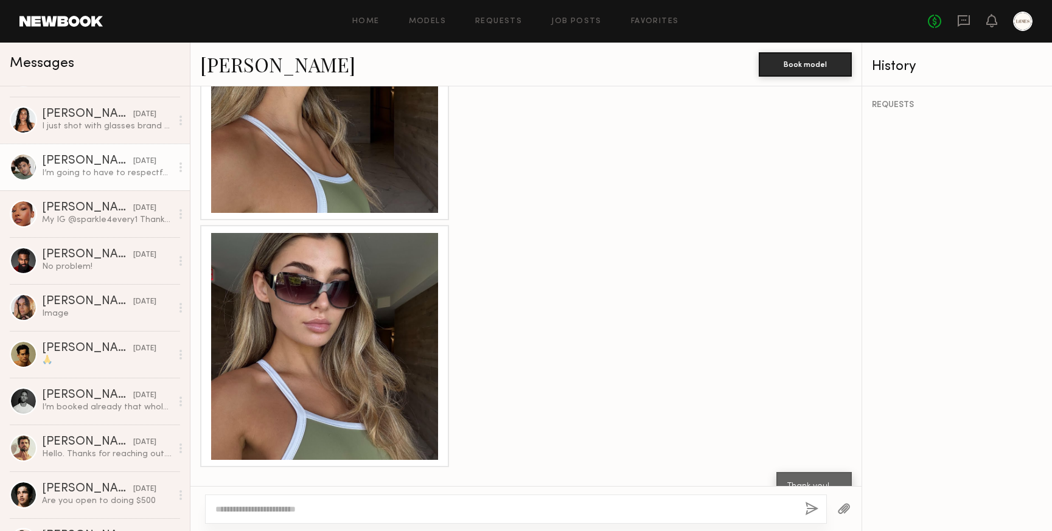
scroll to position [1310, 0]
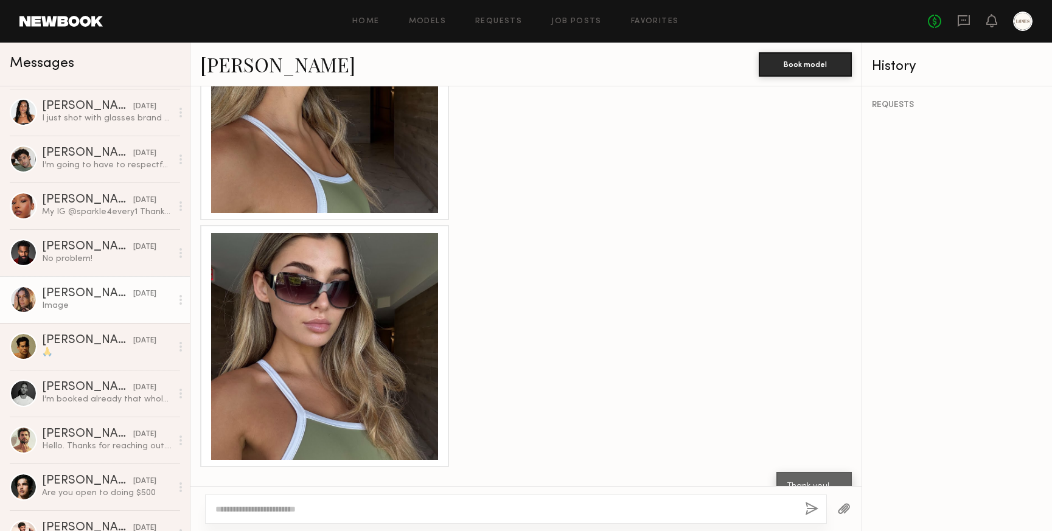
click at [103, 298] on div "Carrie A." at bounding box center [87, 294] width 91 height 12
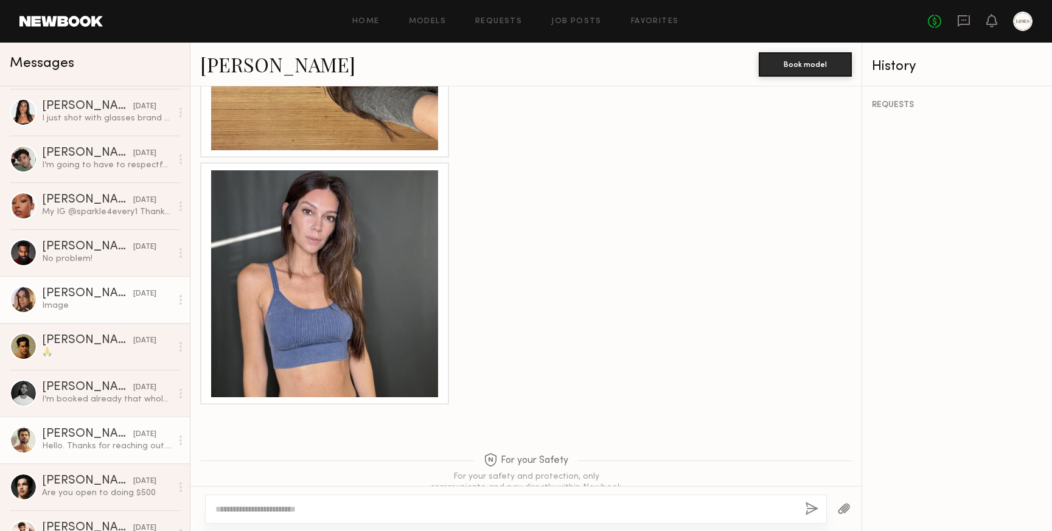
scroll to position [1336, 0]
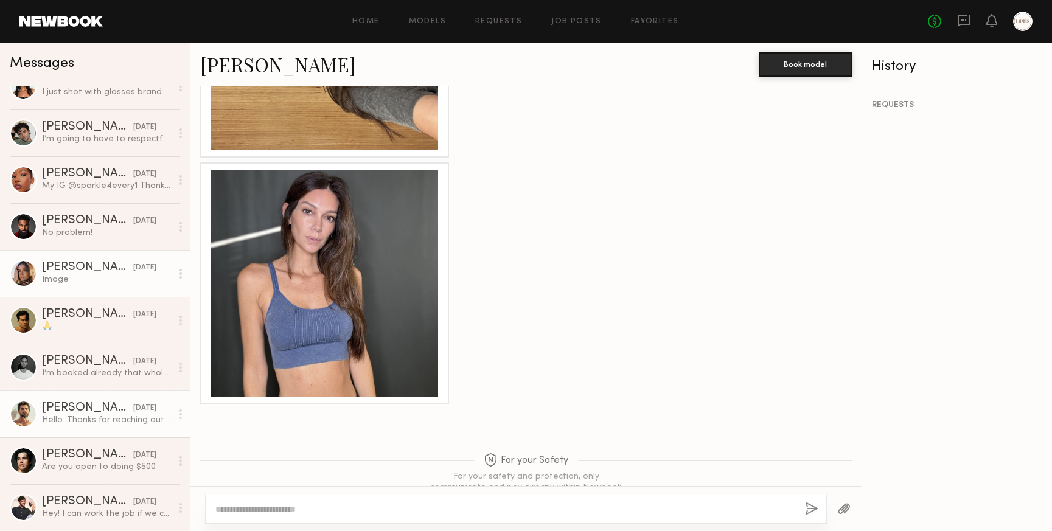
click at [67, 412] on div "Alessandro M." at bounding box center [87, 408] width 91 height 12
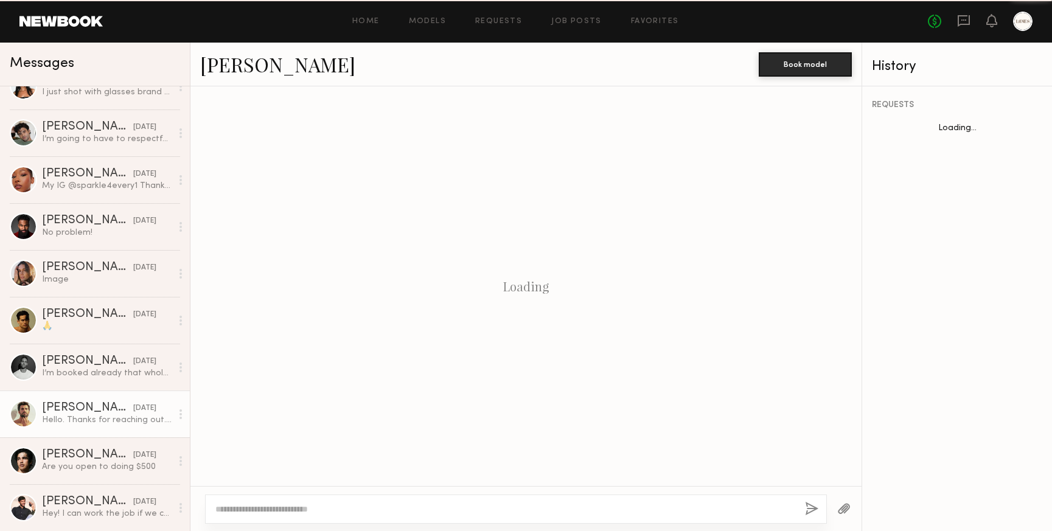
scroll to position [279, 0]
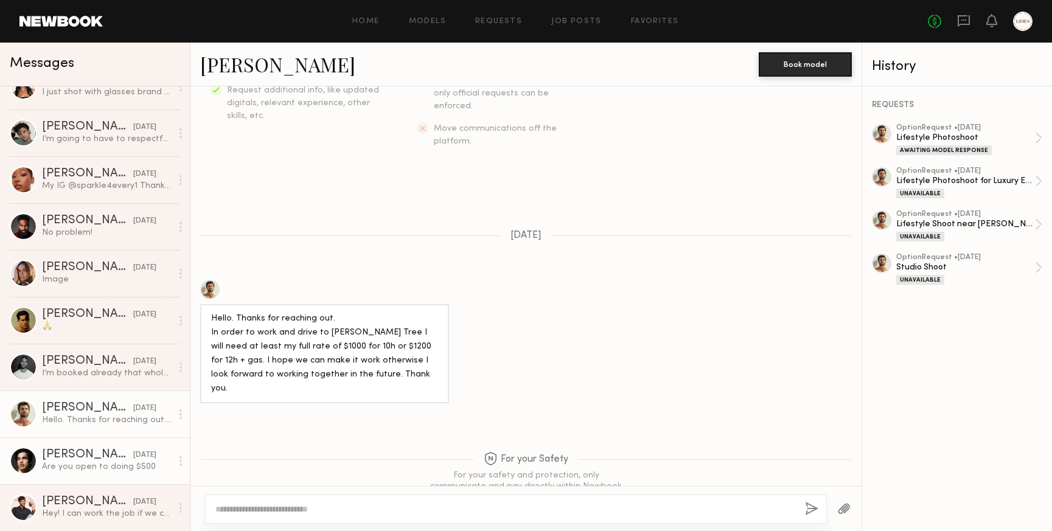
click at [79, 461] on div "Are you open to doing $500" at bounding box center [107, 467] width 130 height 12
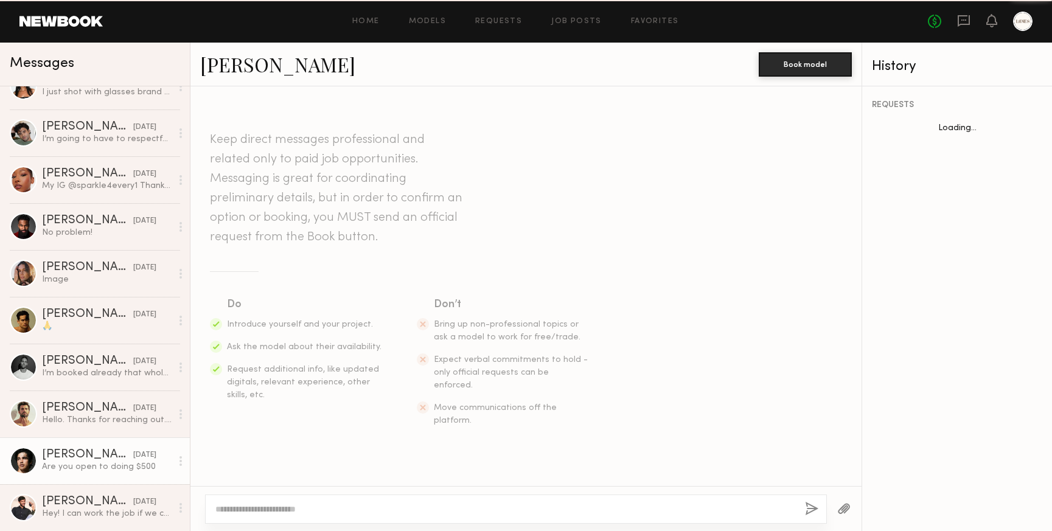
scroll to position [271, 0]
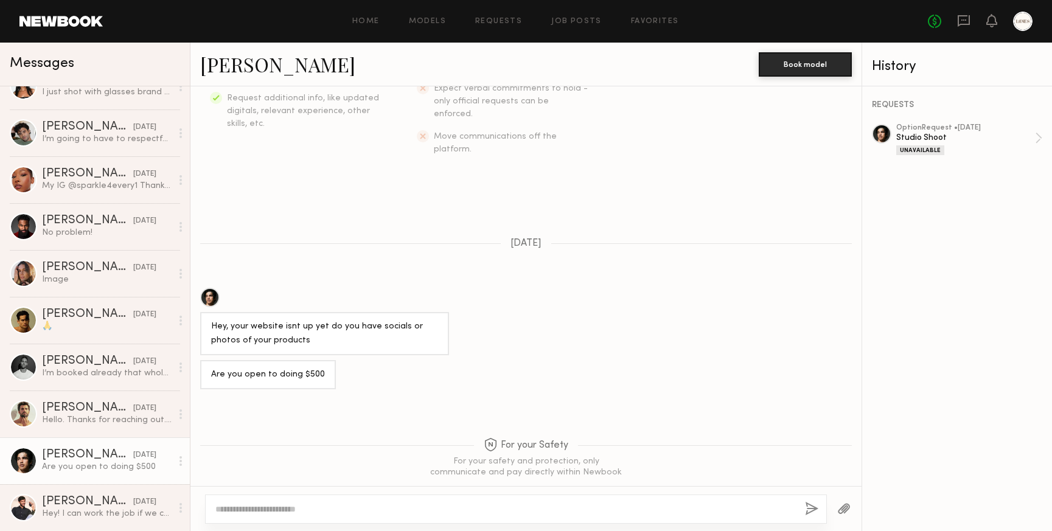
click at [222, 63] on link "Jessey S." at bounding box center [277, 64] width 155 height 26
click at [75, 506] on div "[PERSON_NAME]" at bounding box center [87, 502] width 91 height 12
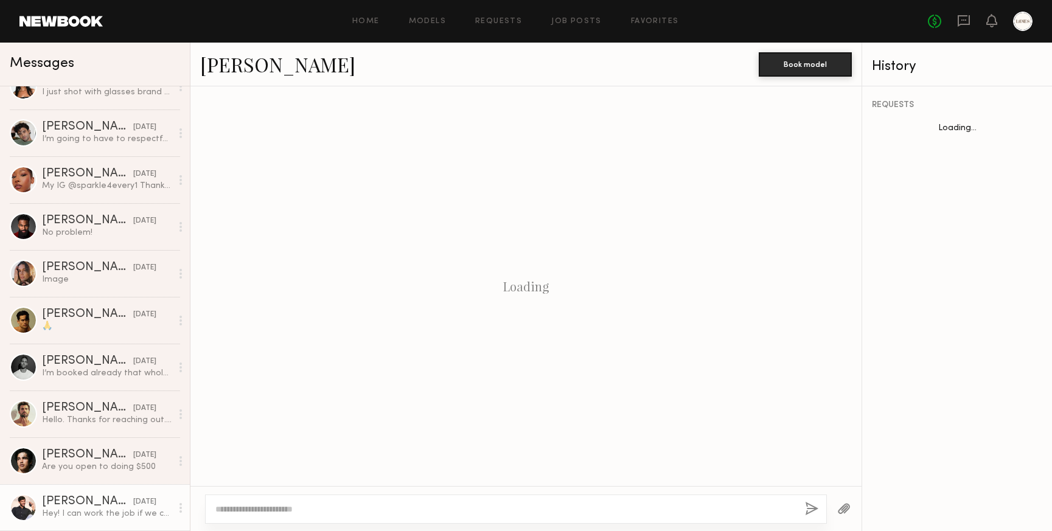
scroll to position [237, 0]
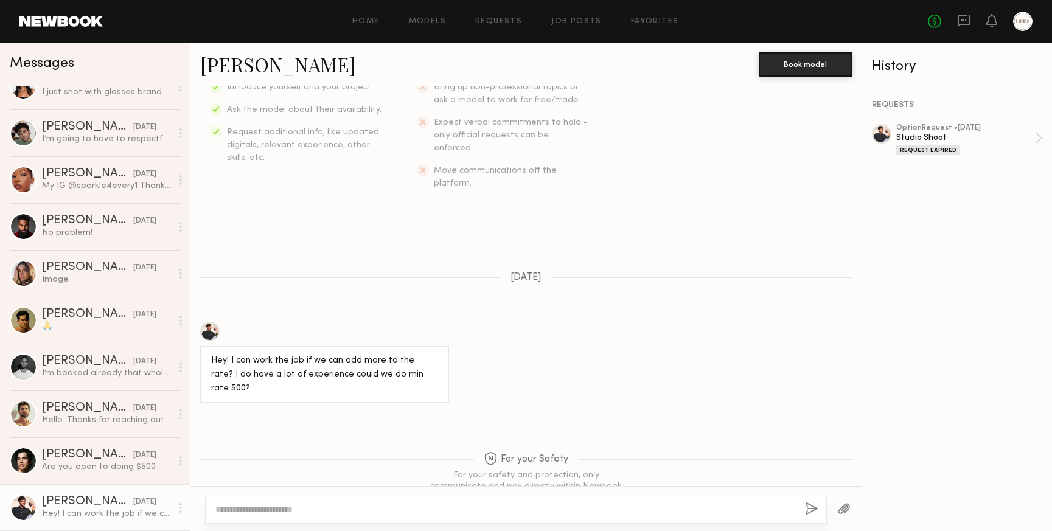
click at [228, 69] on link "[PERSON_NAME]" at bounding box center [277, 64] width 155 height 26
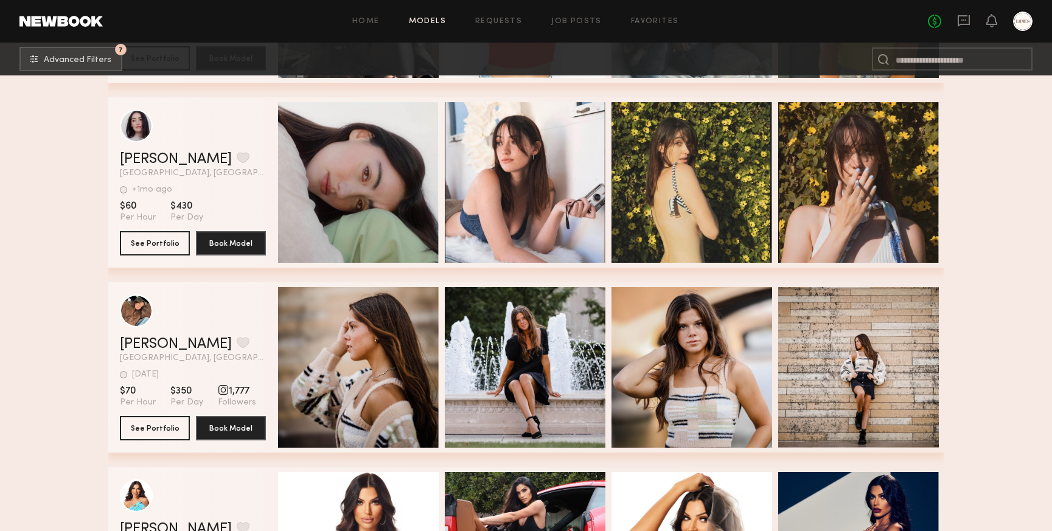
scroll to position [150490, 0]
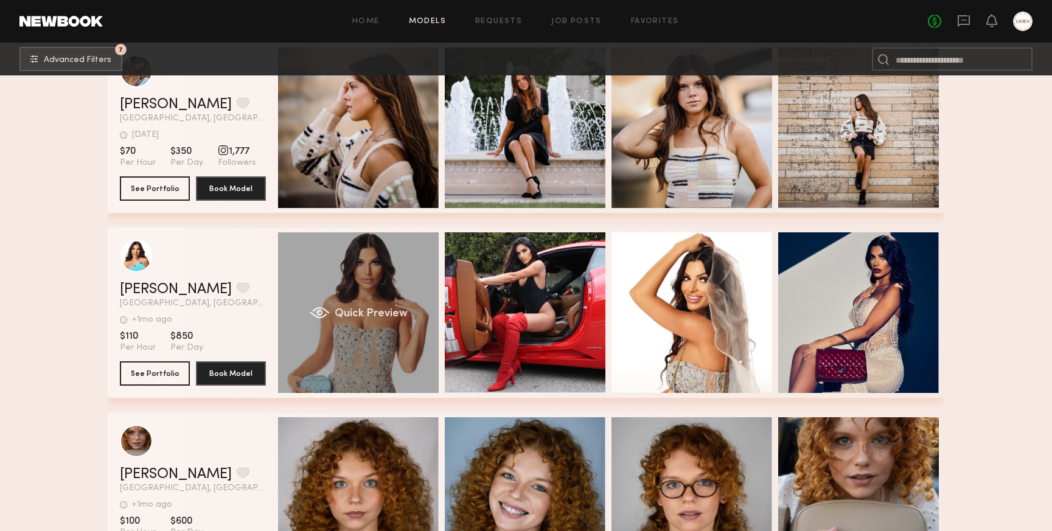
click at [368, 313] on span "Quick Preview" at bounding box center [371, 314] width 73 height 11
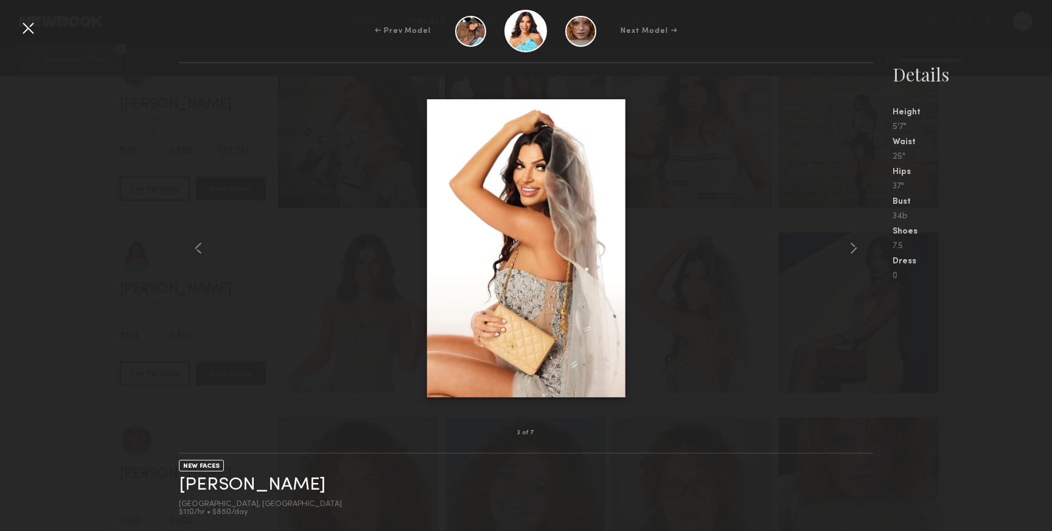
click at [26, 21] on div at bounding box center [27, 27] width 19 height 19
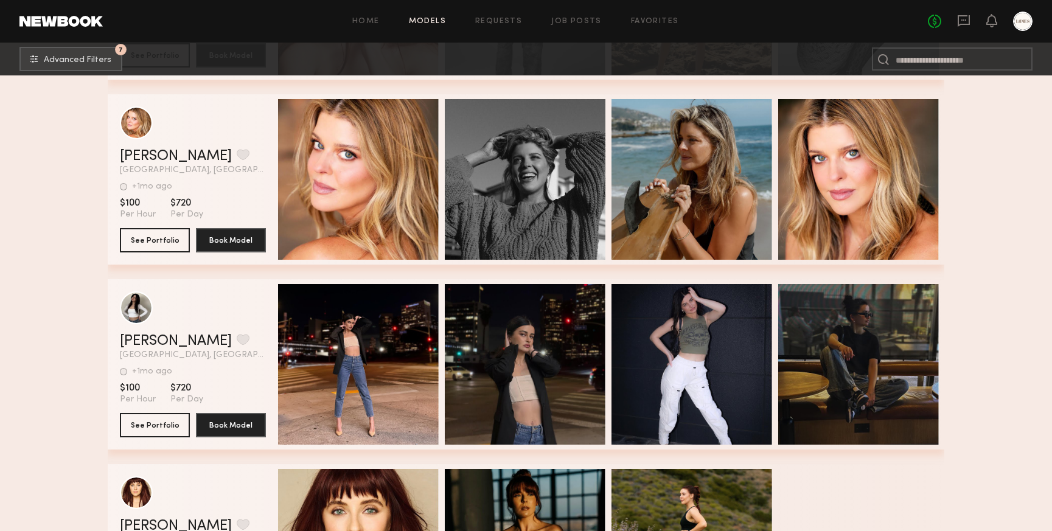
scroll to position [153756, 0]
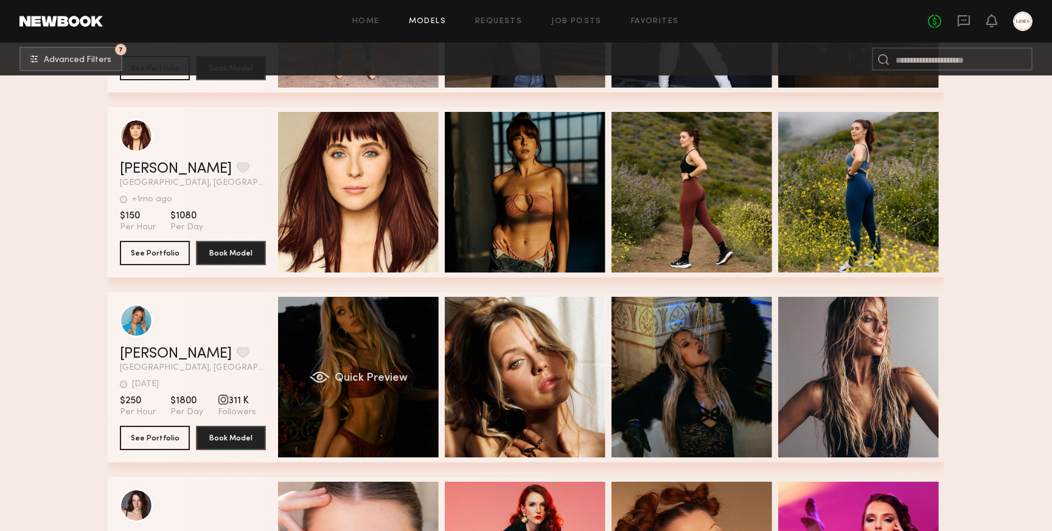
click at [366, 376] on span "Quick Preview" at bounding box center [371, 378] width 73 height 11
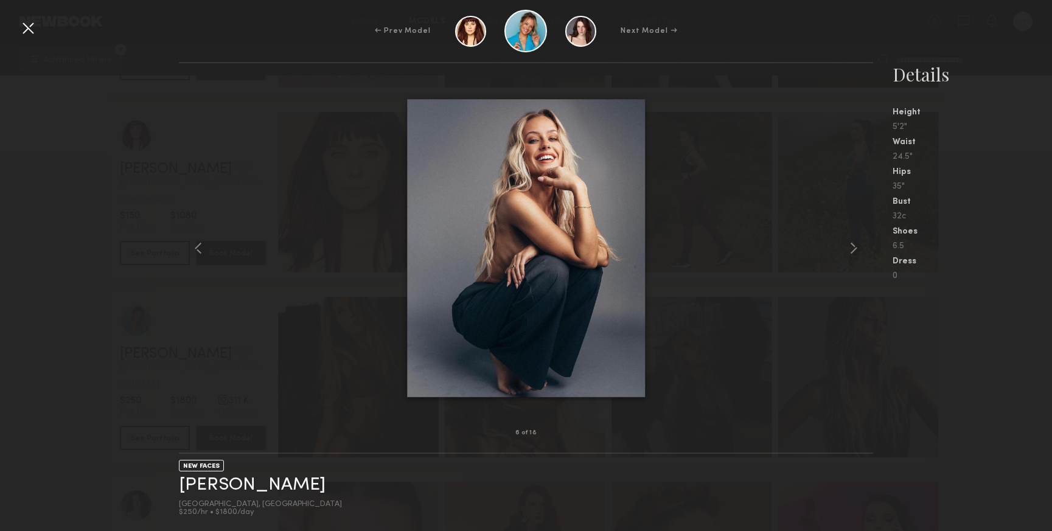
click at [26, 26] on div at bounding box center [27, 27] width 19 height 19
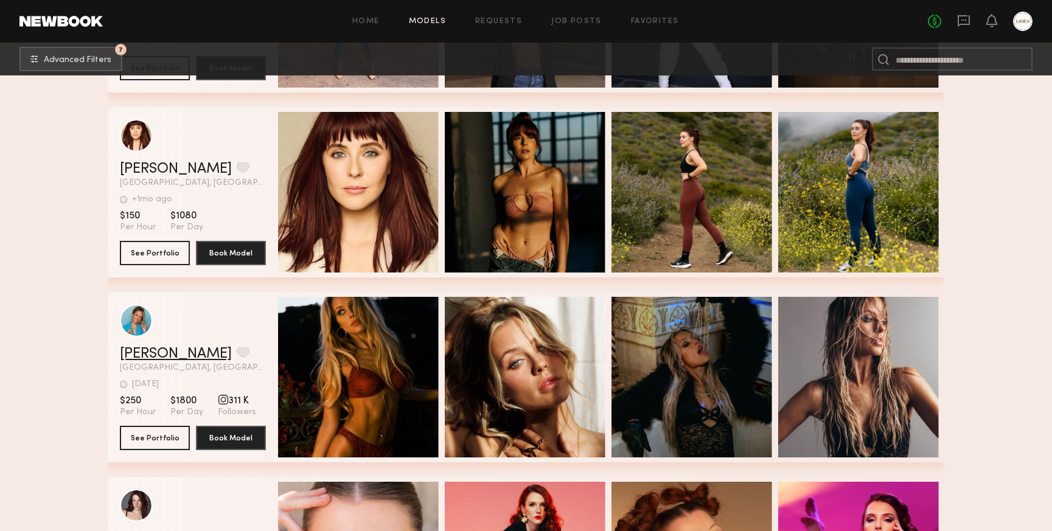
click at [150, 352] on link "Jessica L." at bounding box center [176, 354] width 112 height 15
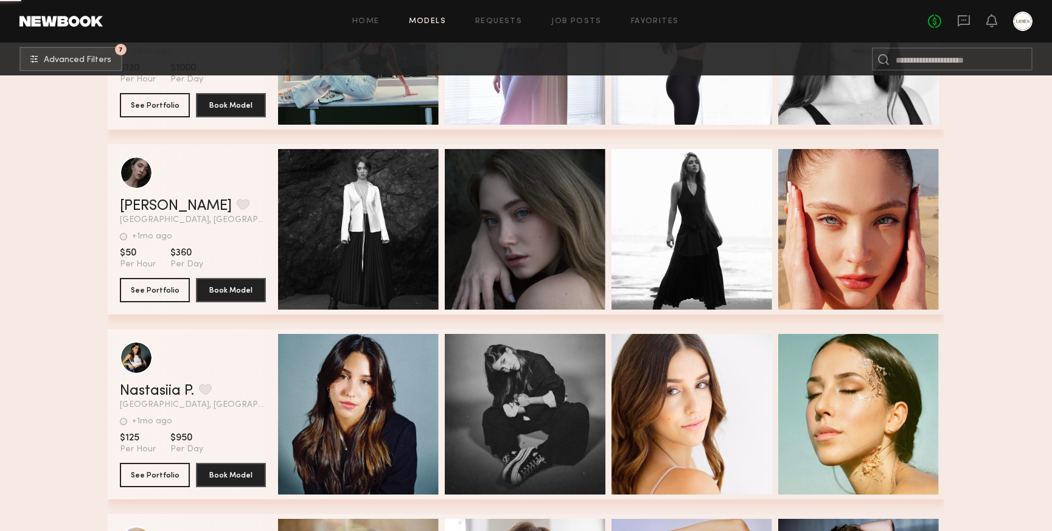
scroll to position [154830, 0]
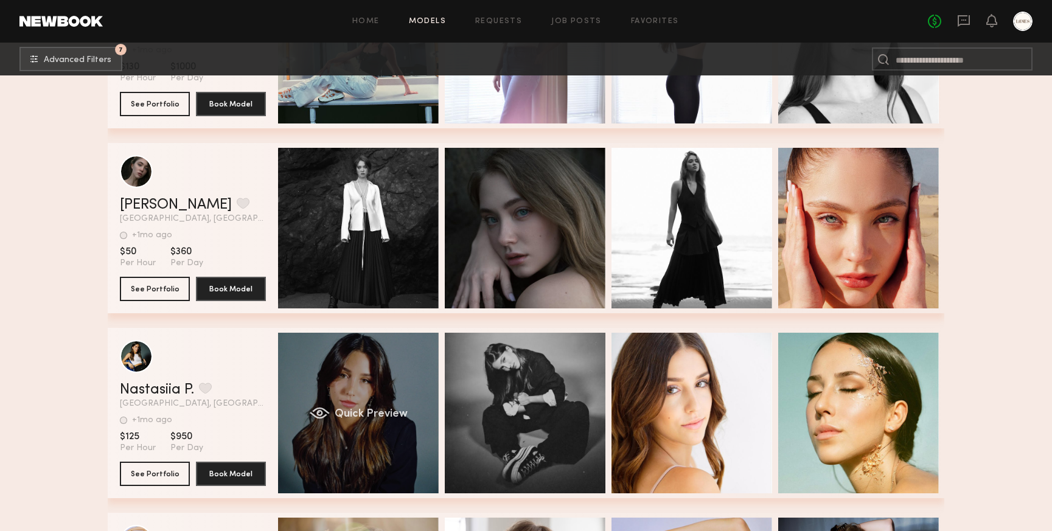
click at [361, 398] on div "Quick Preview" at bounding box center [358, 413] width 161 height 161
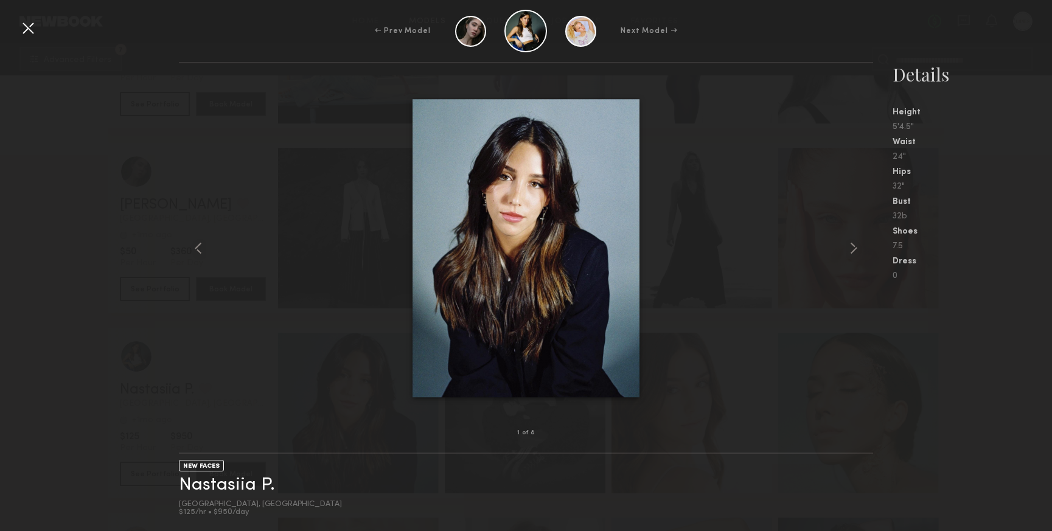
click at [29, 29] on div at bounding box center [27, 27] width 19 height 19
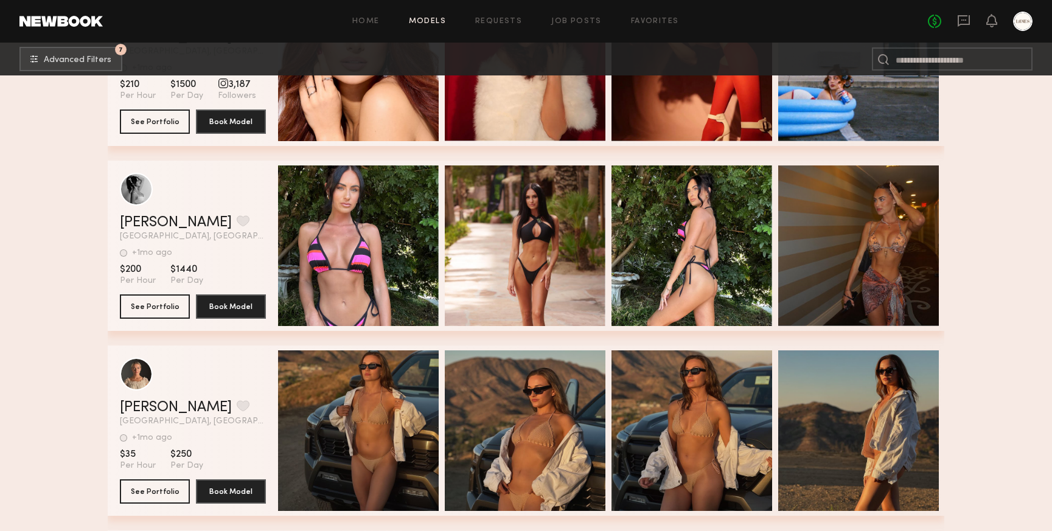
scroll to position [156311, 0]
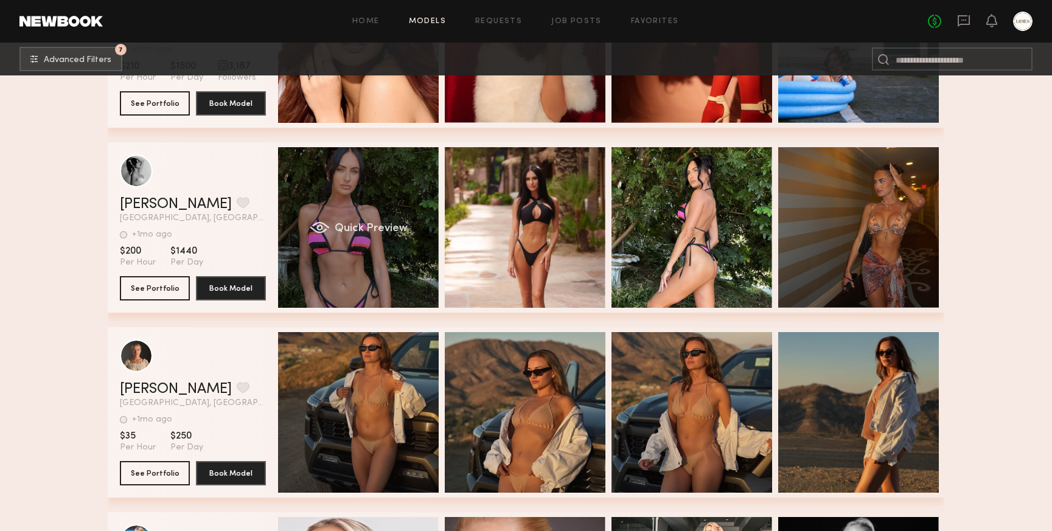
click at [338, 233] on span "Quick Preview" at bounding box center [371, 228] width 73 height 11
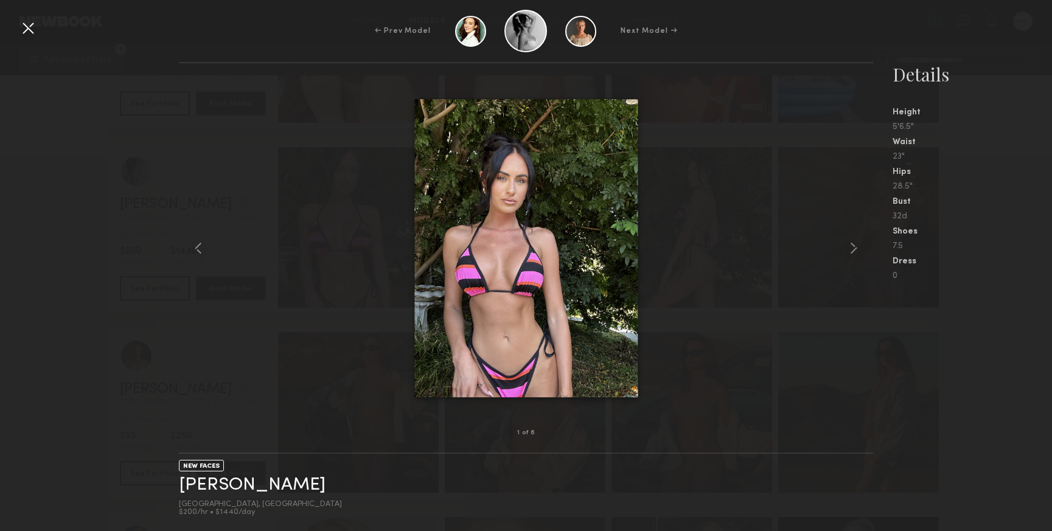
click at [29, 24] on div at bounding box center [27, 27] width 19 height 19
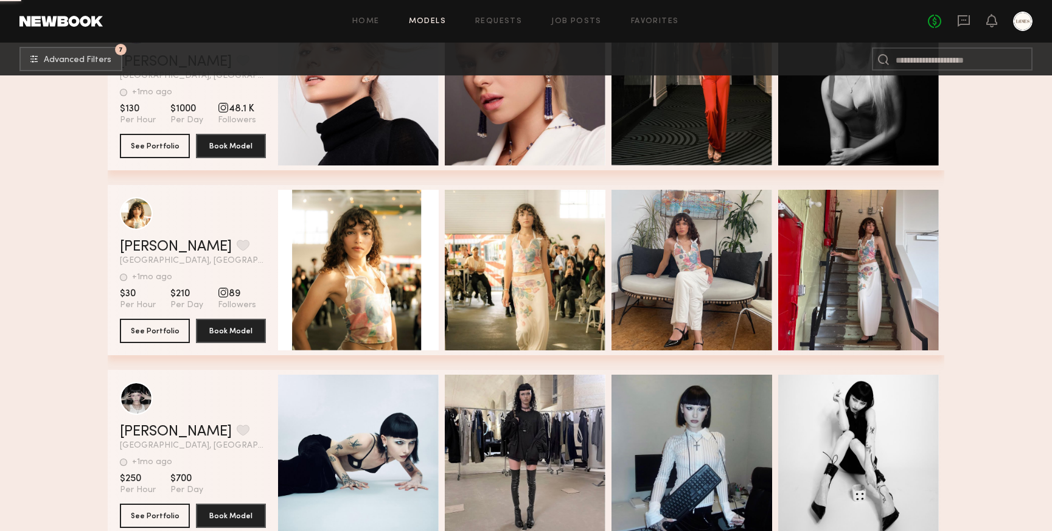
scroll to position [156852, 0]
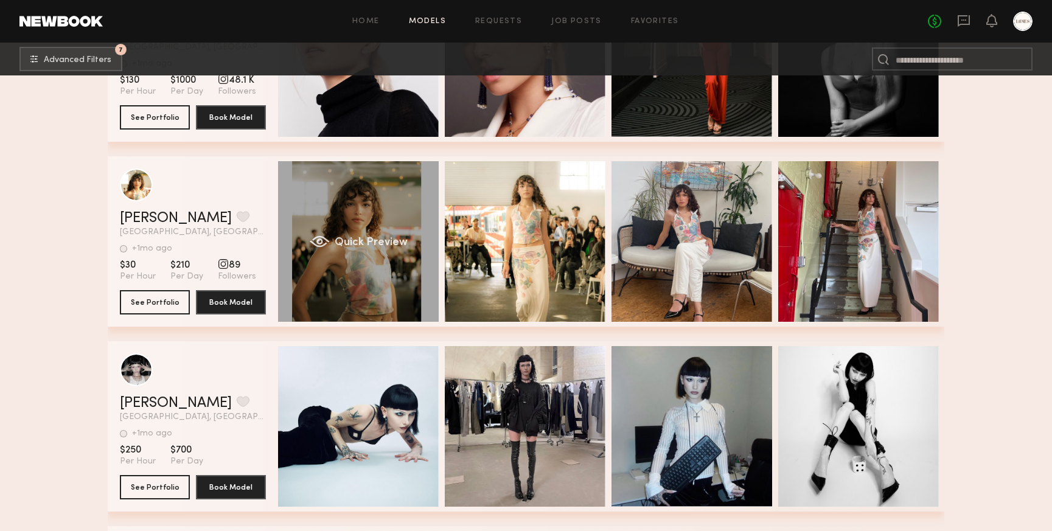
click at [362, 242] on span "Quick Preview" at bounding box center [371, 242] width 73 height 11
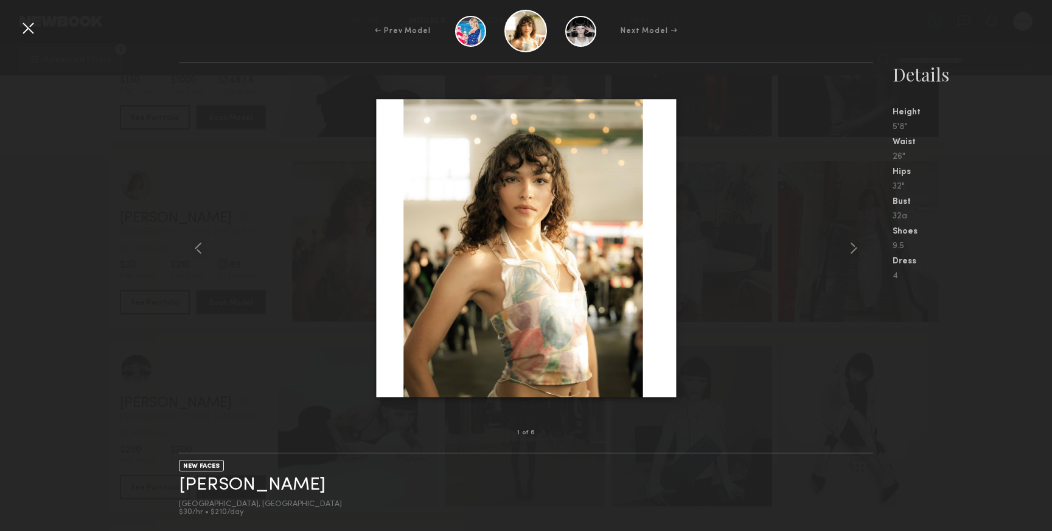
click at [27, 29] on div at bounding box center [27, 27] width 19 height 19
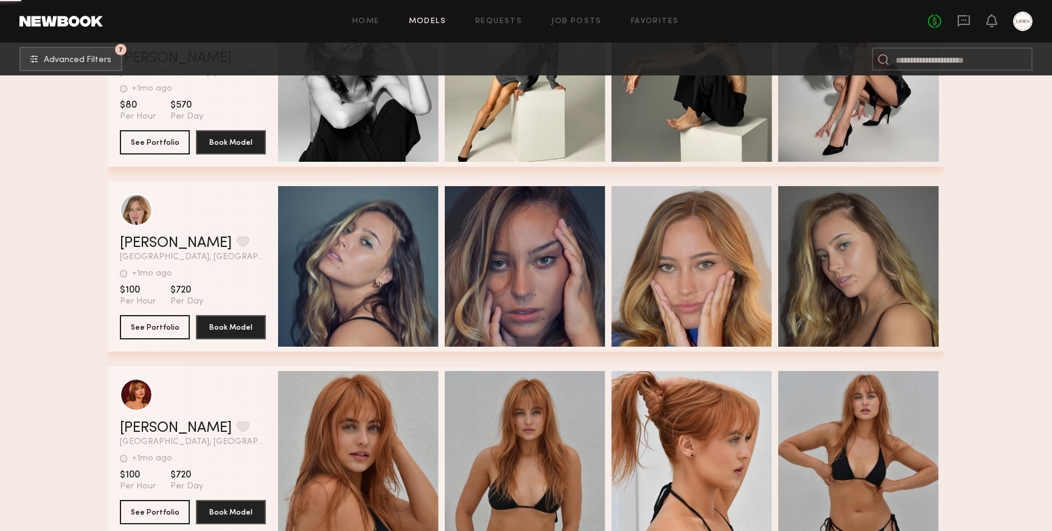
scroll to position [159069, 0]
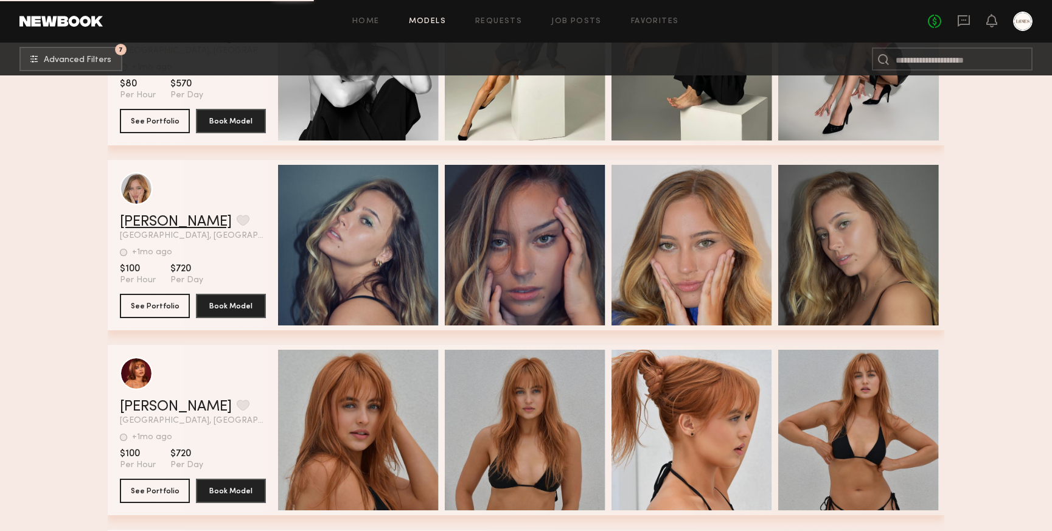
click at [163, 221] on link "Emma H." at bounding box center [176, 222] width 112 height 15
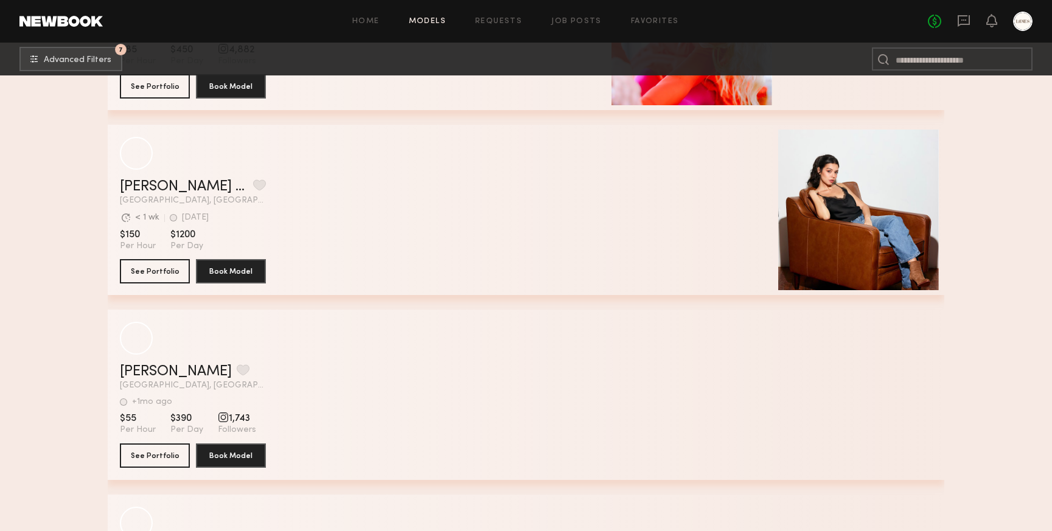
scroll to position [164657, 0]
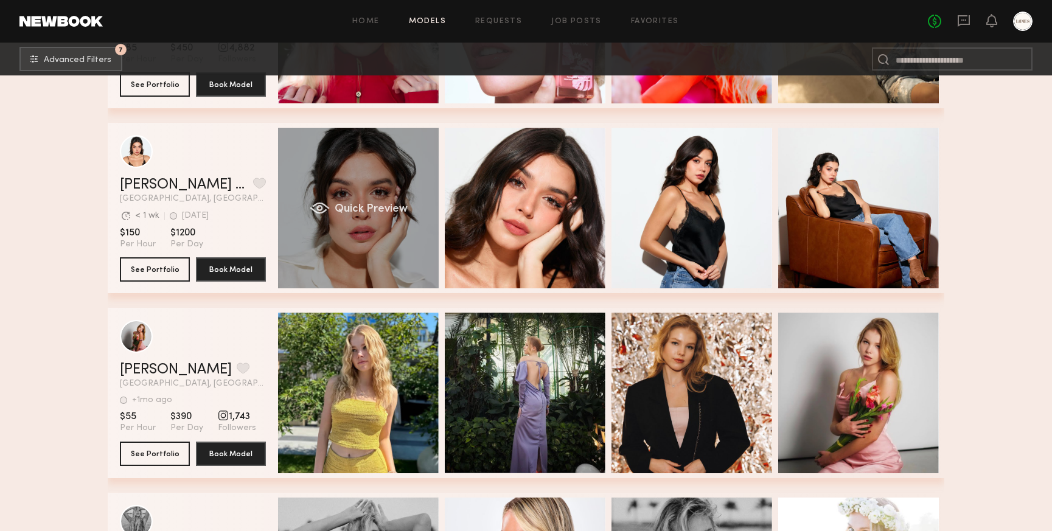
click at [356, 209] on span "Quick Preview" at bounding box center [371, 209] width 73 height 11
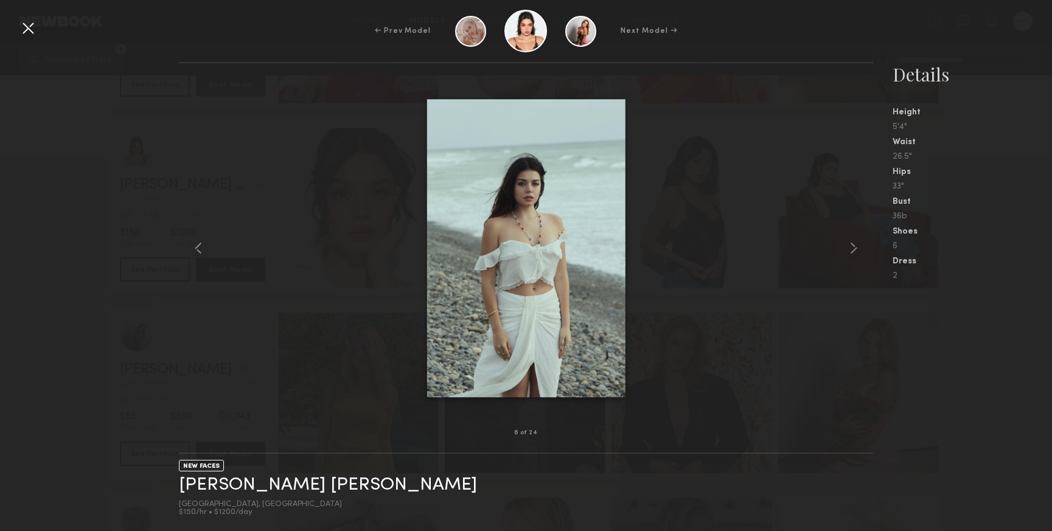
click at [29, 25] on div at bounding box center [27, 27] width 19 height 19
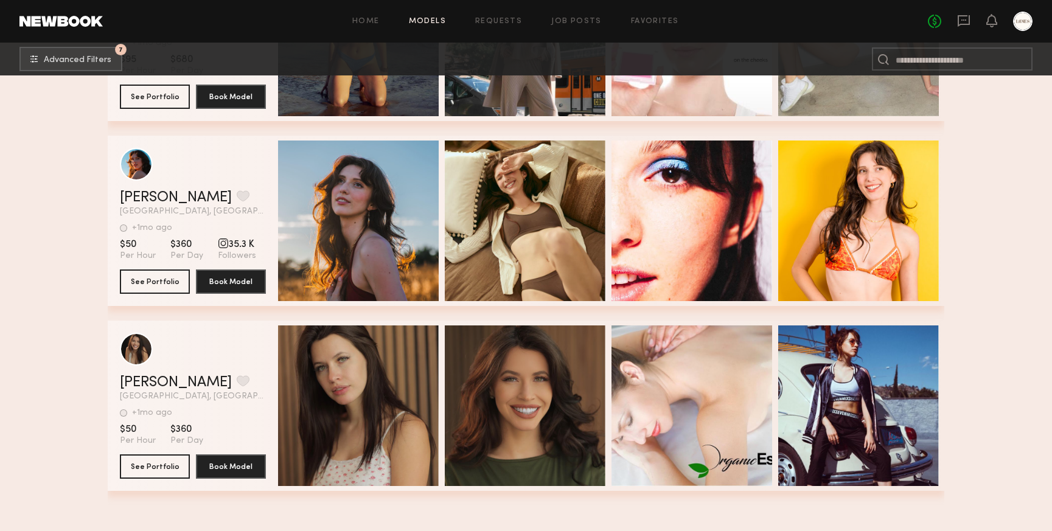
scroll to position [165577, 0]
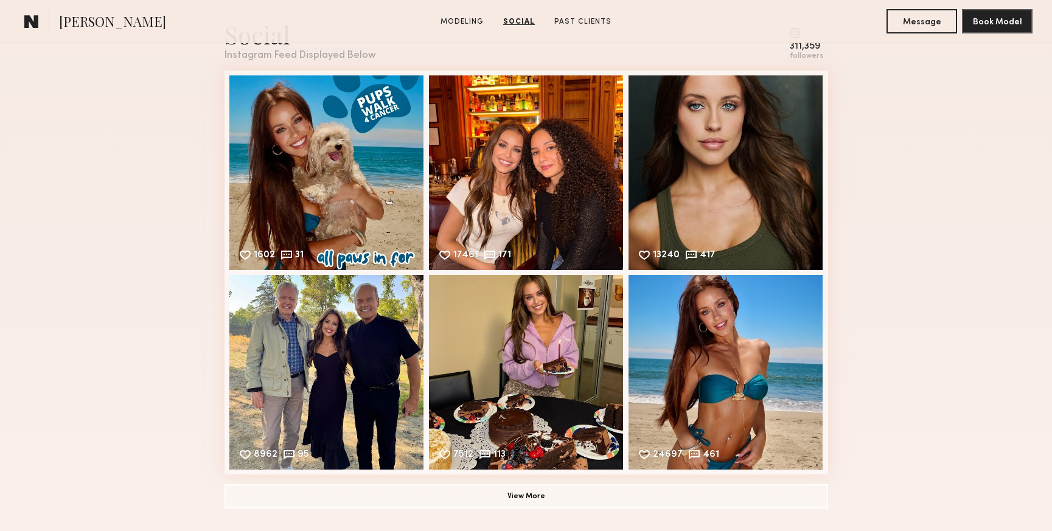
scroll to position [1247, 0]
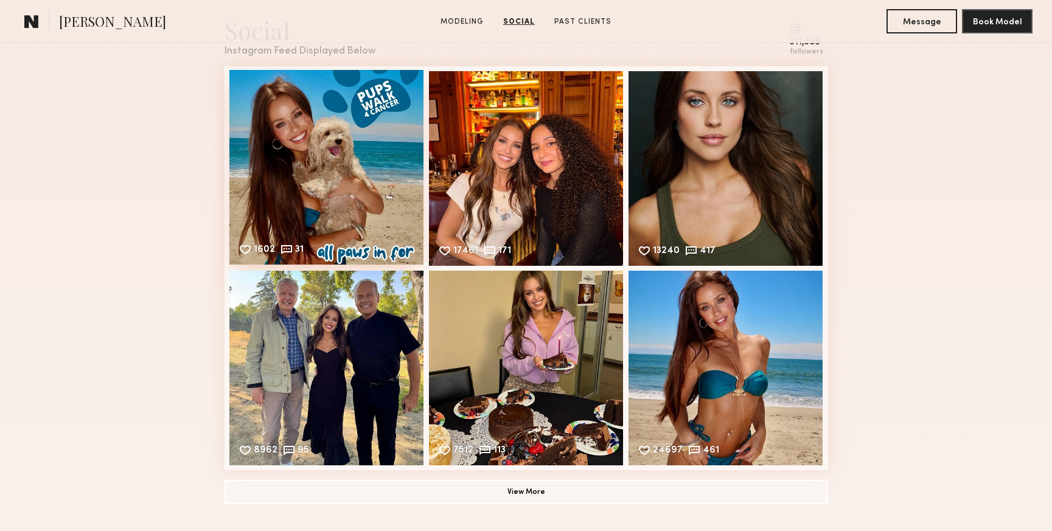
click at [331, 174] on div "1602 31 Likes & comments displayed to show model’s engagement" at bounding box center [326, 167] width 195 height 195
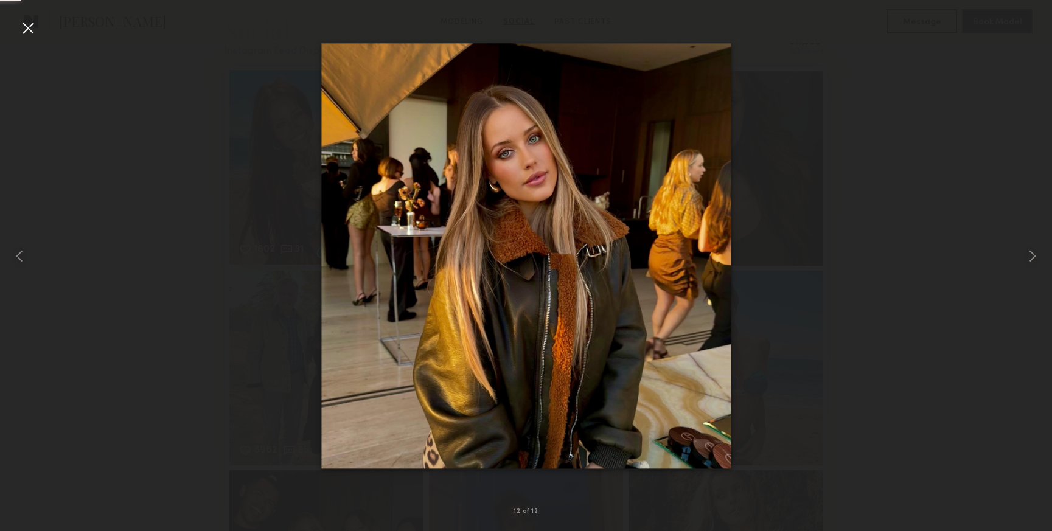
scroll to position [1612, 0]
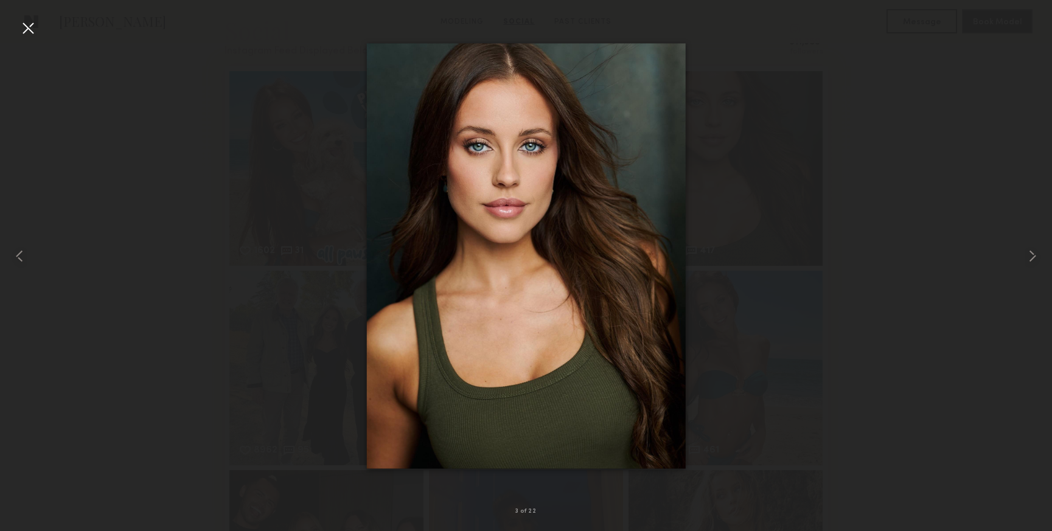
click at [35, 32] on div at bounding box center [27, 27] width 19 height 19
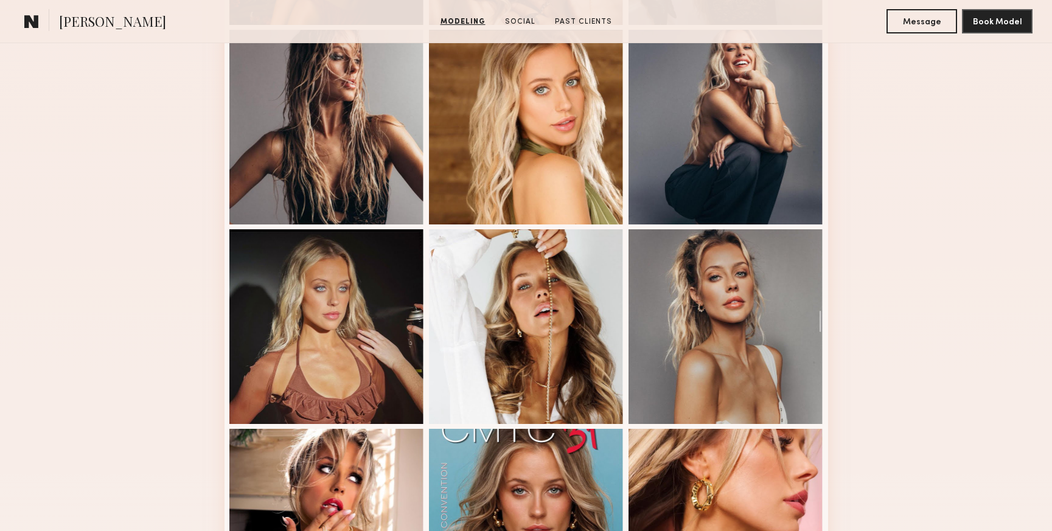
scroll to position [0, 0]
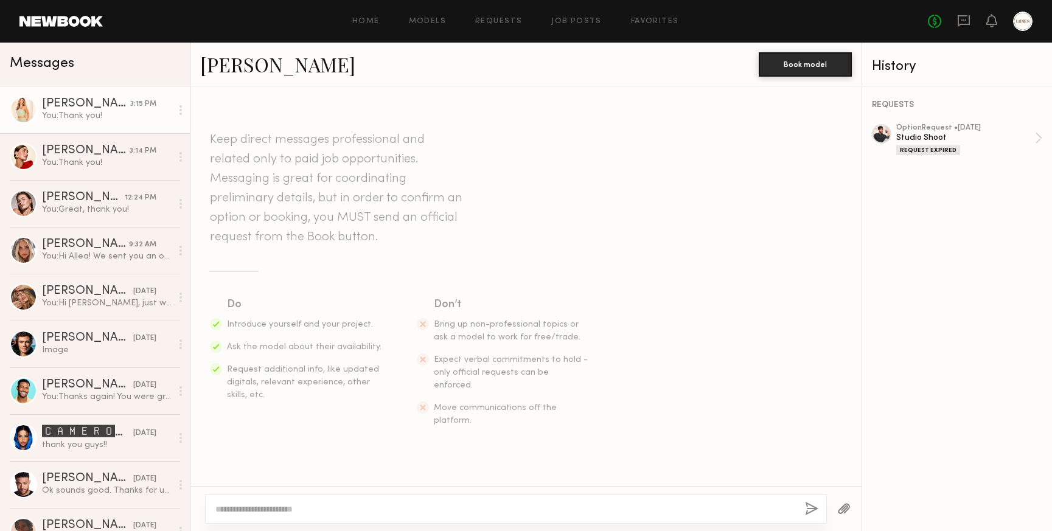
scroll to position [237, 0]
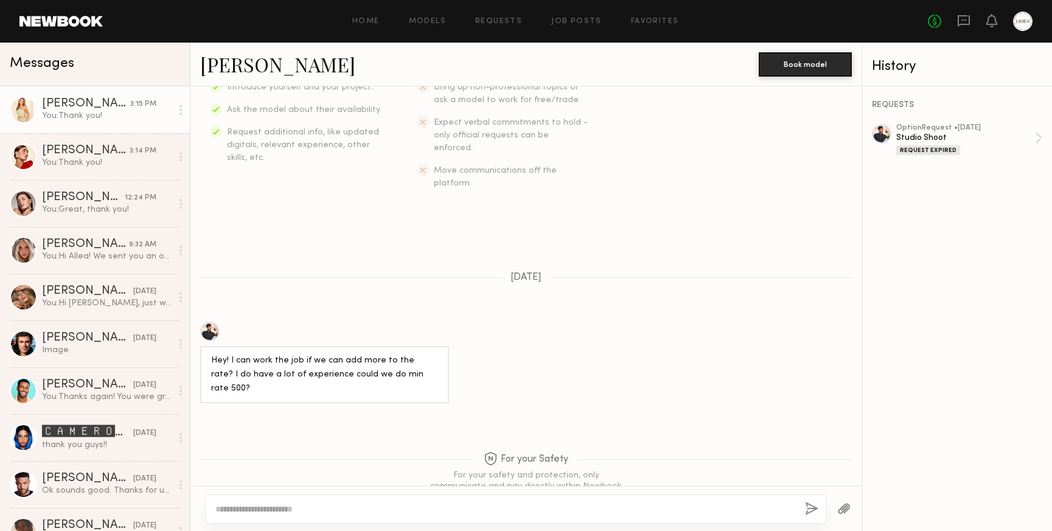
click at [93, 117] on div "You: Thank you!" at bounding box center [107, 116] width 130 height 12
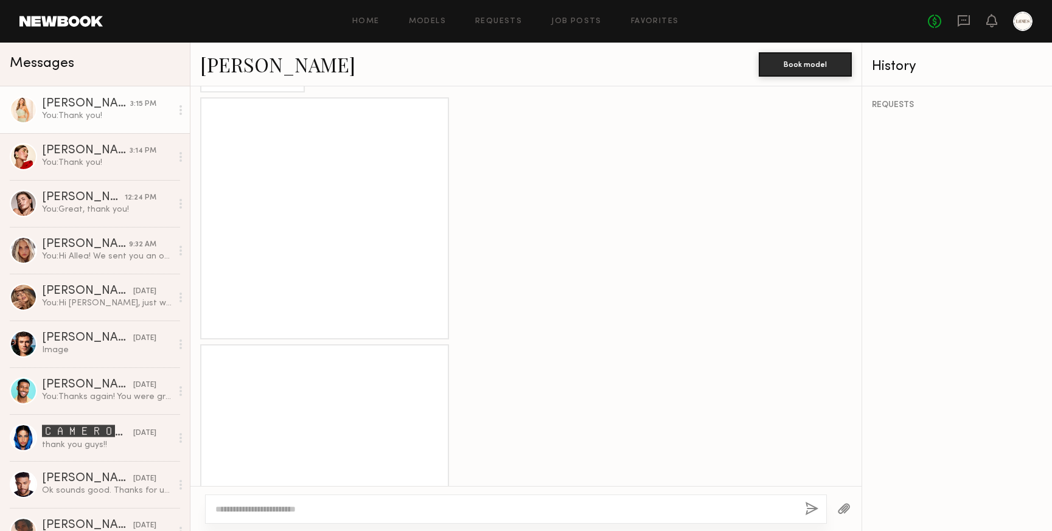
scroll to position [603, 0]
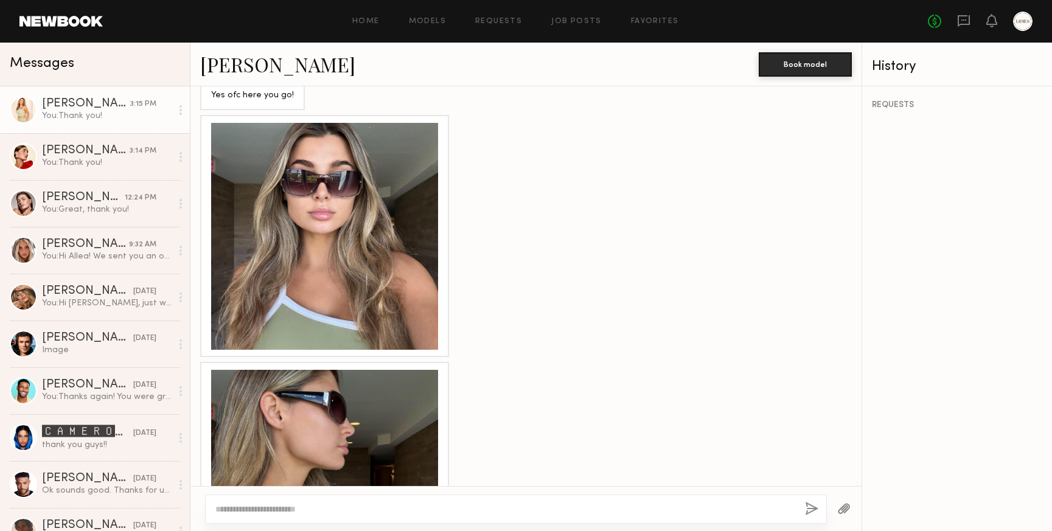
click at [373, 262] on div at bounding box center [324, 236] width 227 height 227
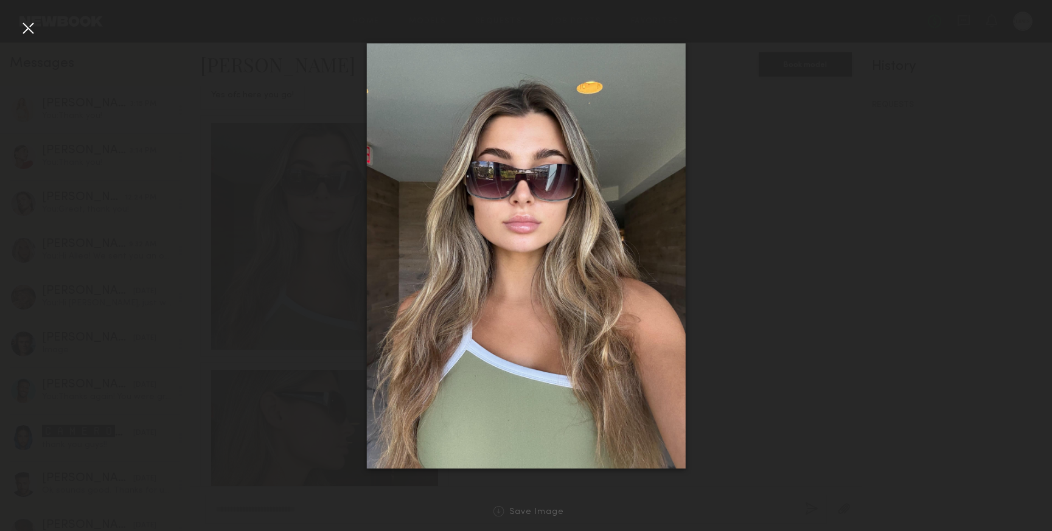
click at [30, 23] on div at bounding box center [27, 27] width 19 height 19
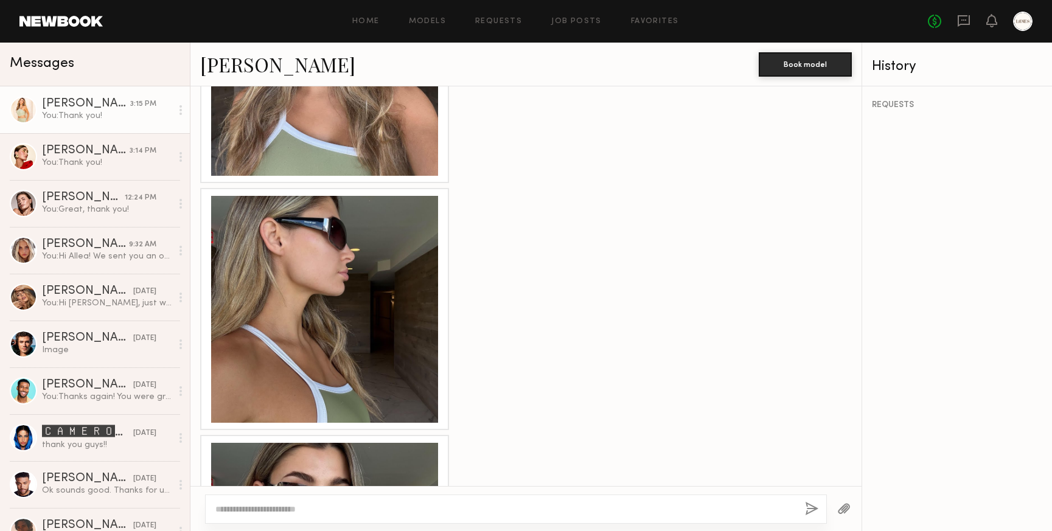
scroll to position [778, 0]
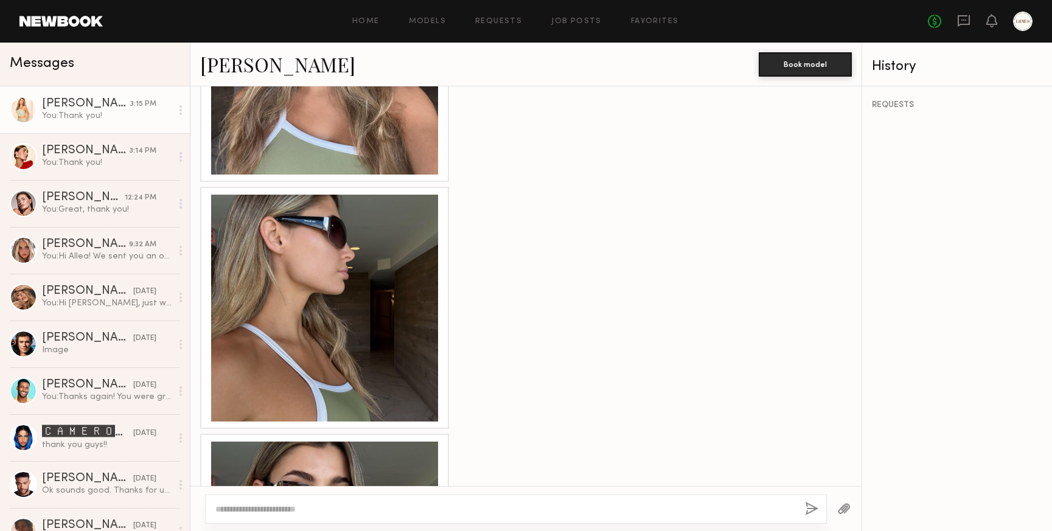
click at [368, 270] on div at bounding box center [324, 308] width 227 height 227
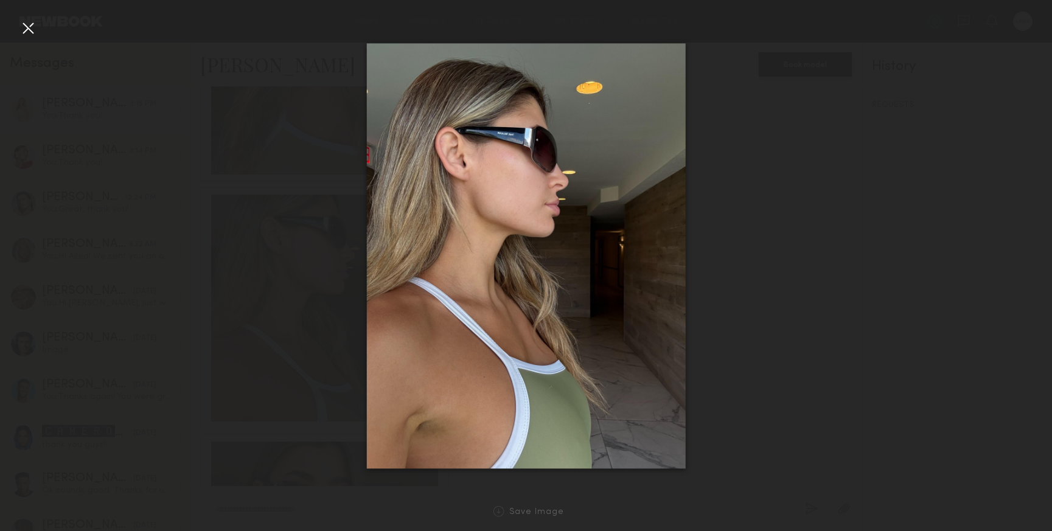
click at [27, 24] on div at bounding box center [27, 27] width 19 height 19
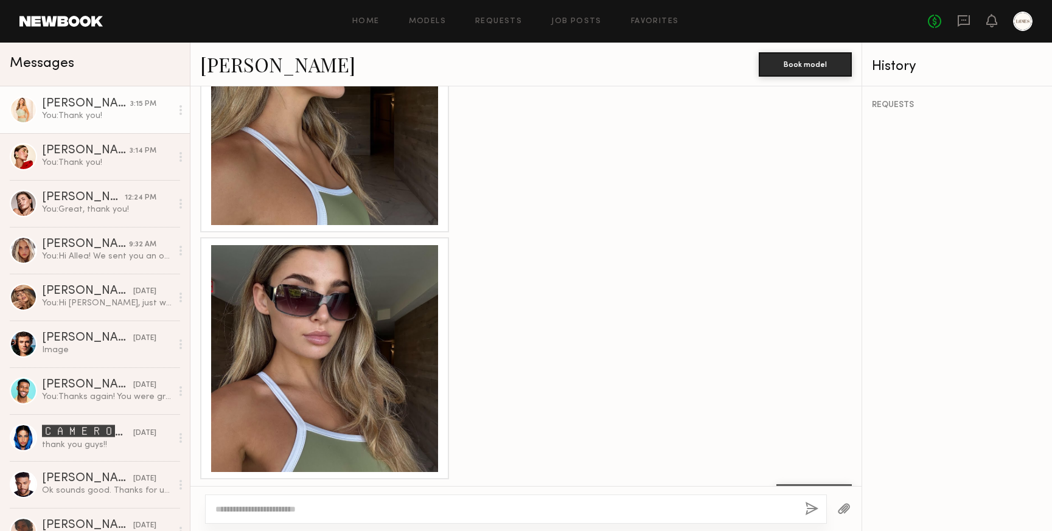
scroll to position [987, 0]
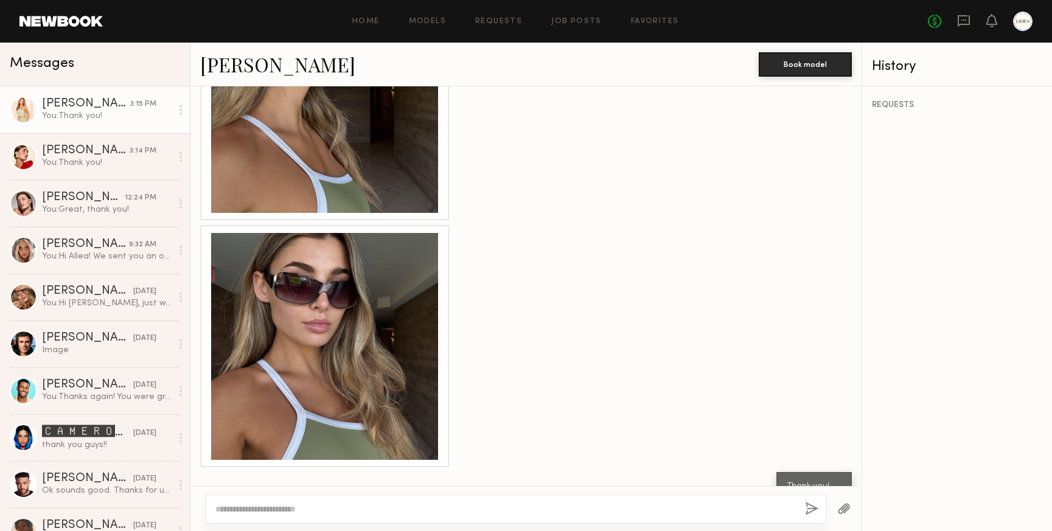
click at [351, 303] on div at bounding box center [324, 346] width 227 height 227
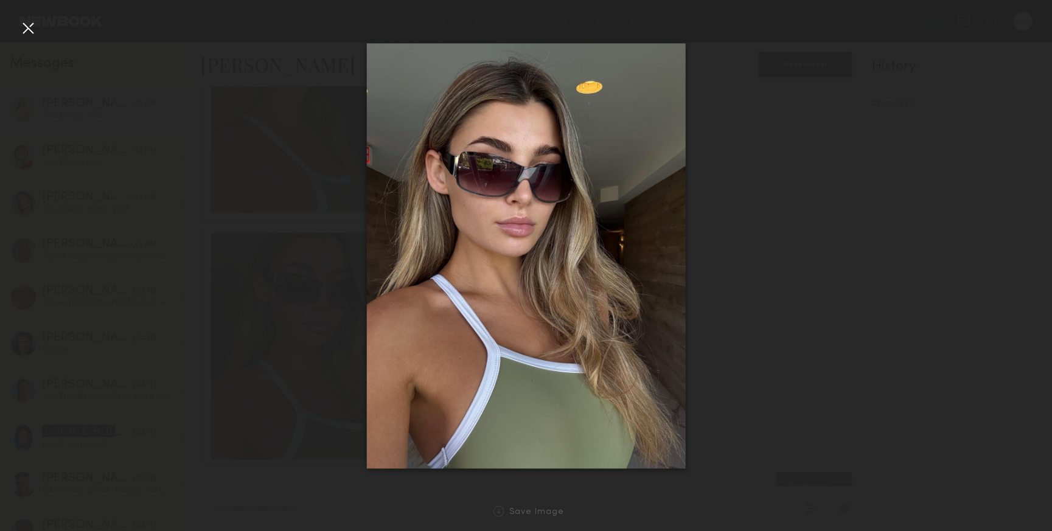
click at [28, 32] on div at bounding box center [27, 27] width 19 height 19
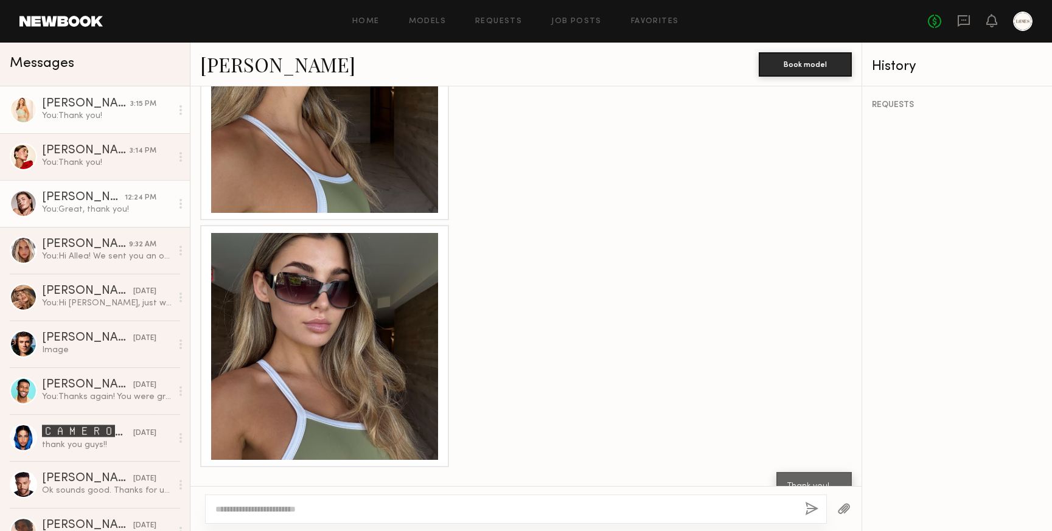
click at [82, 198] on div "[PERSON_NAME]" at bounding box center [83, 198] width 83 height 12
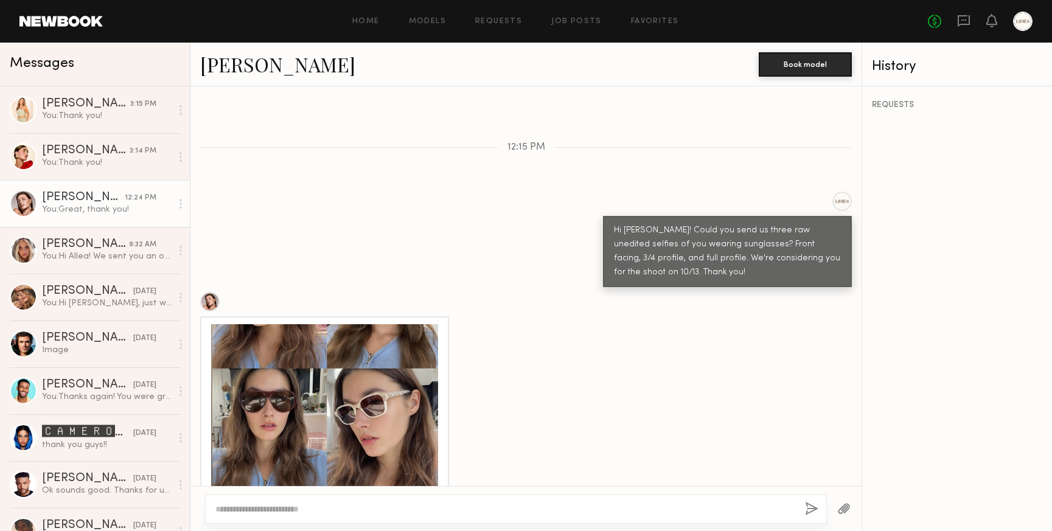
scroll to position [416, 0]
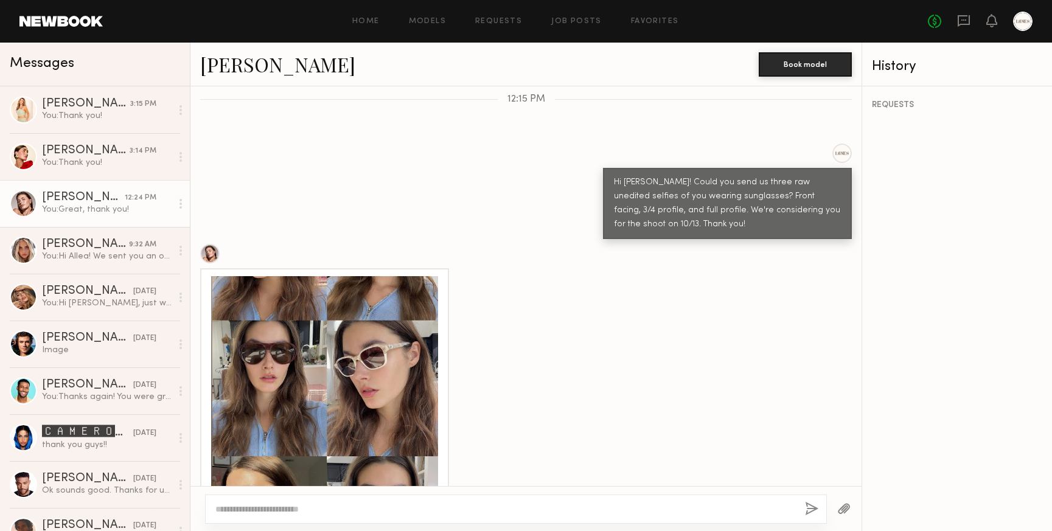
click at [330, 338] on div at bounding box center [324, 389] width 227 height 227
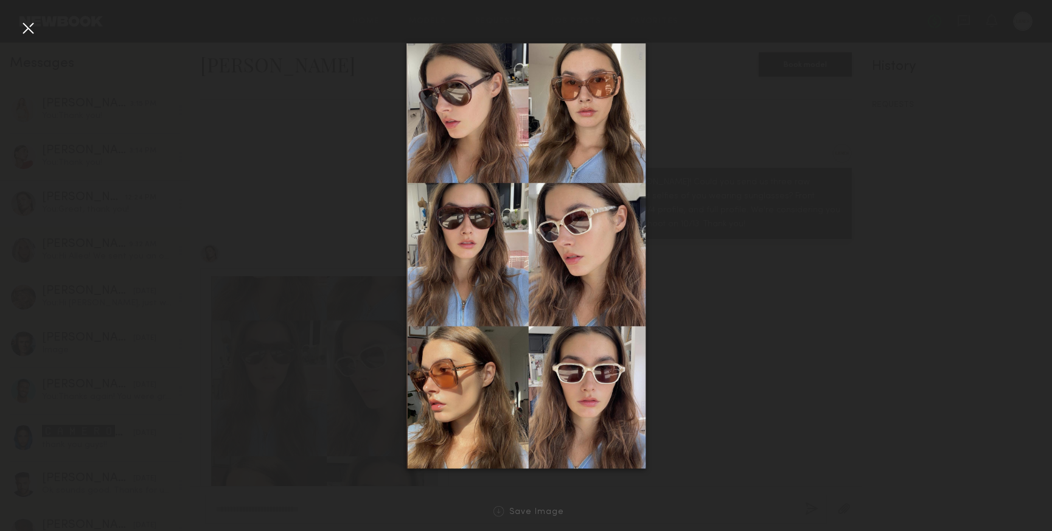
click at [29, 30] on div at bounding box center [27, 27] width 19 height 19
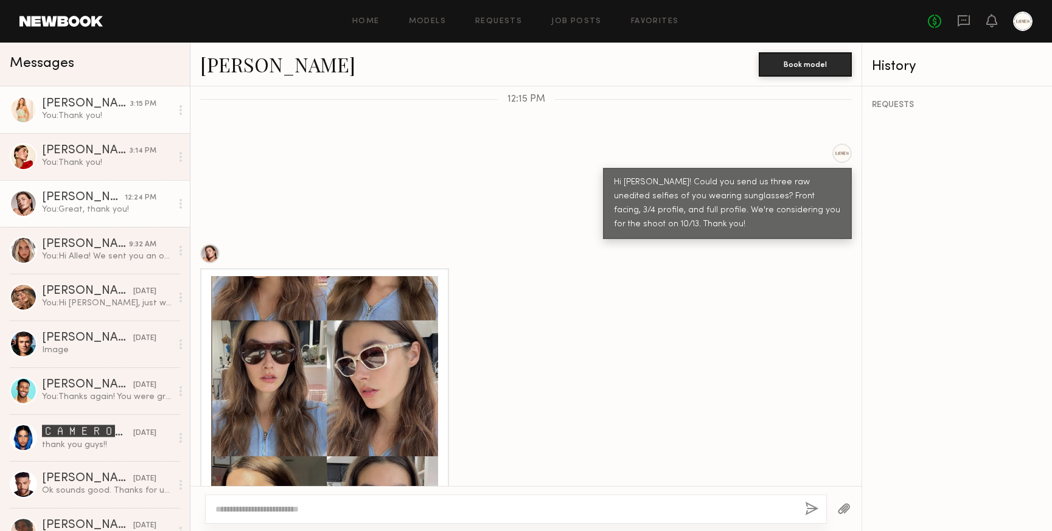
click at [96, 111] on div "You: Thank you!" at bounding box center [107, 116] width 130 height 12
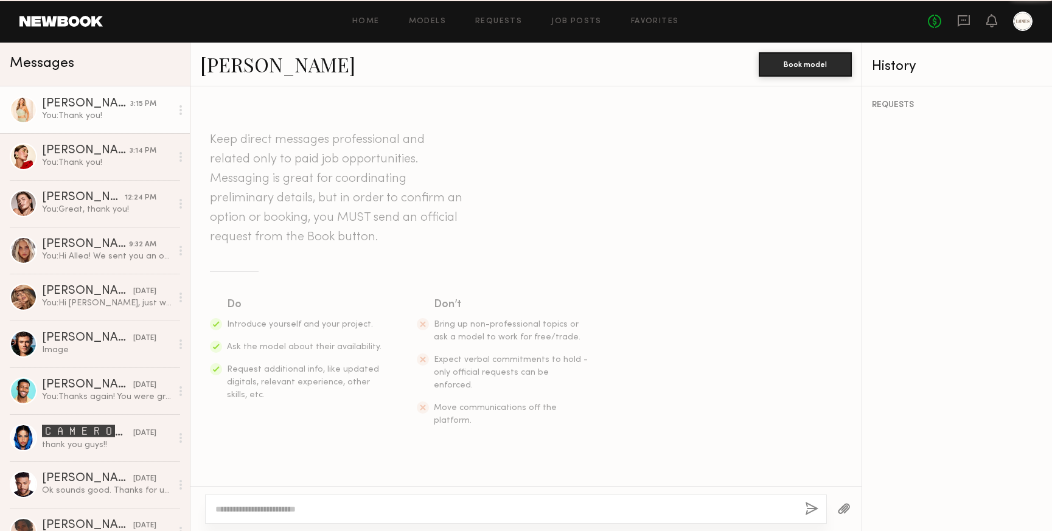
scroll to position [987, 0]
